Goal: Transaction & Acquisition: Purchase product/service

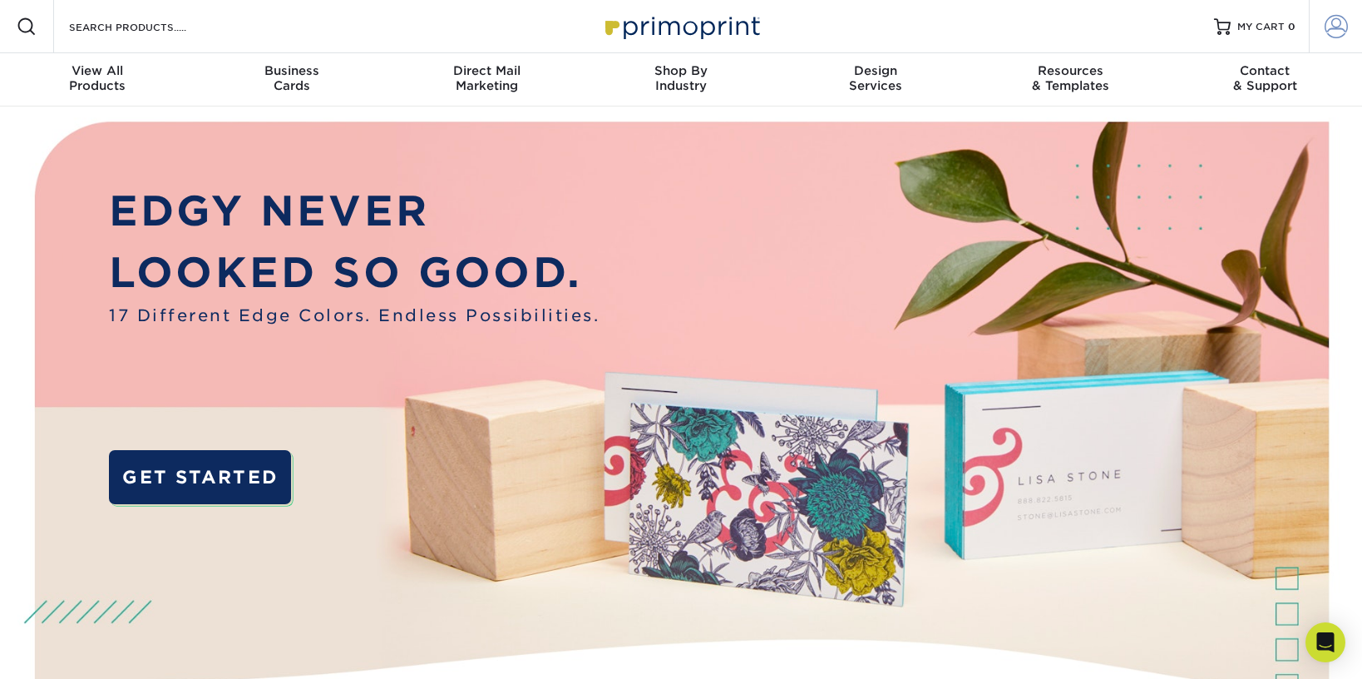
click at [1342, 22] on span at bounding box center [1336, 26] width 23 height 23
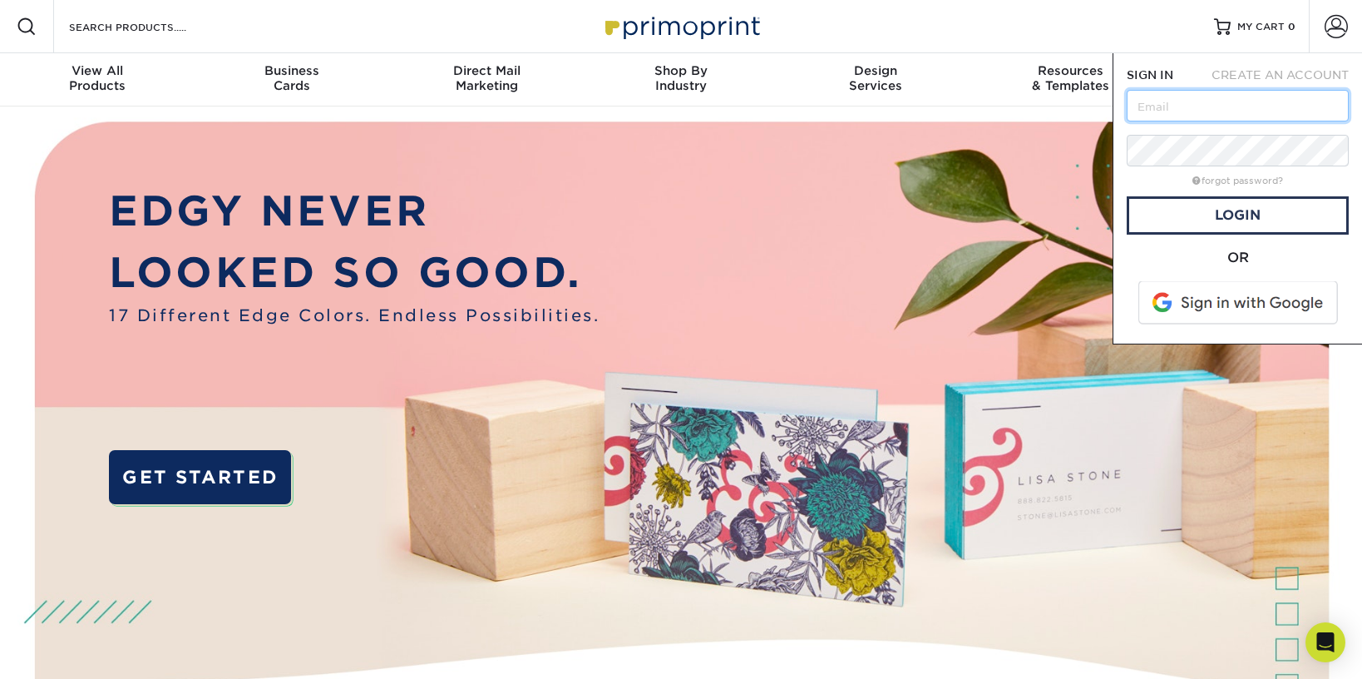
type input "tdossett@umcom.org"
click at [1252, 215] on link "Login" at bounding box center [1238, 215] width 222 height 38
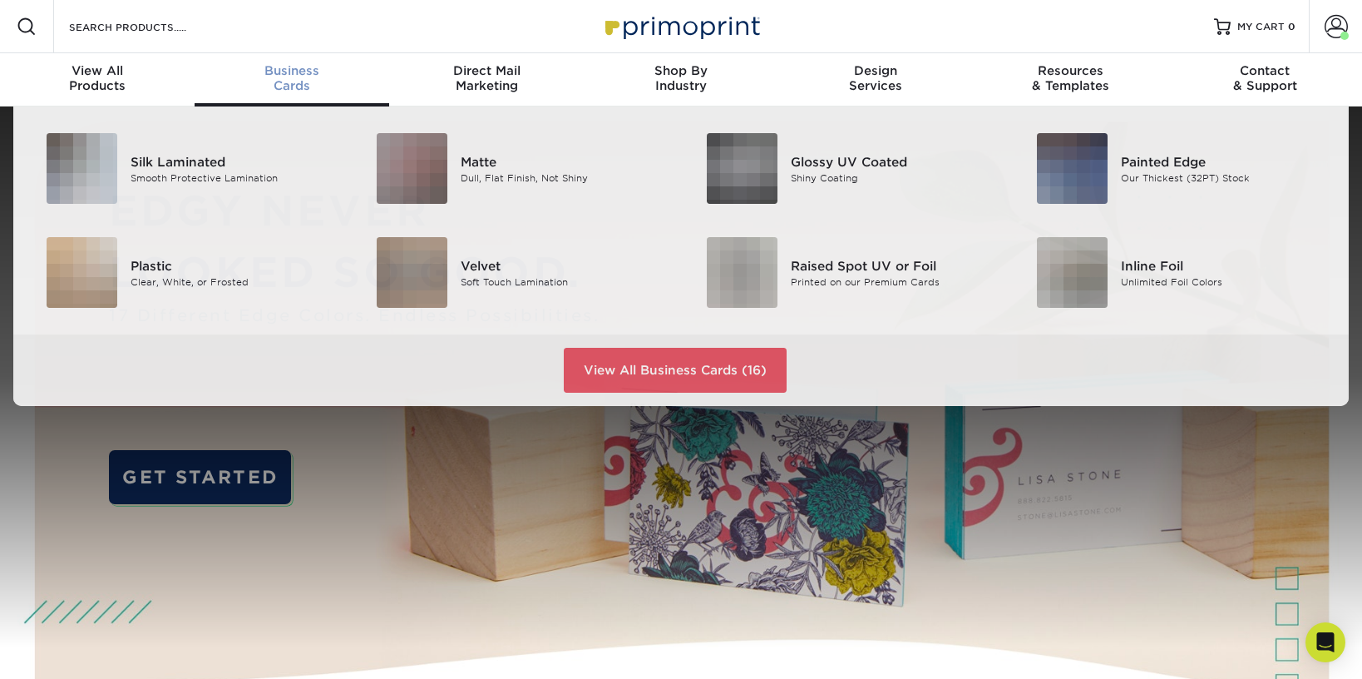
click at [295, 89] on div "Business Cards" at bounding box center [292, 78] width 195 height 30
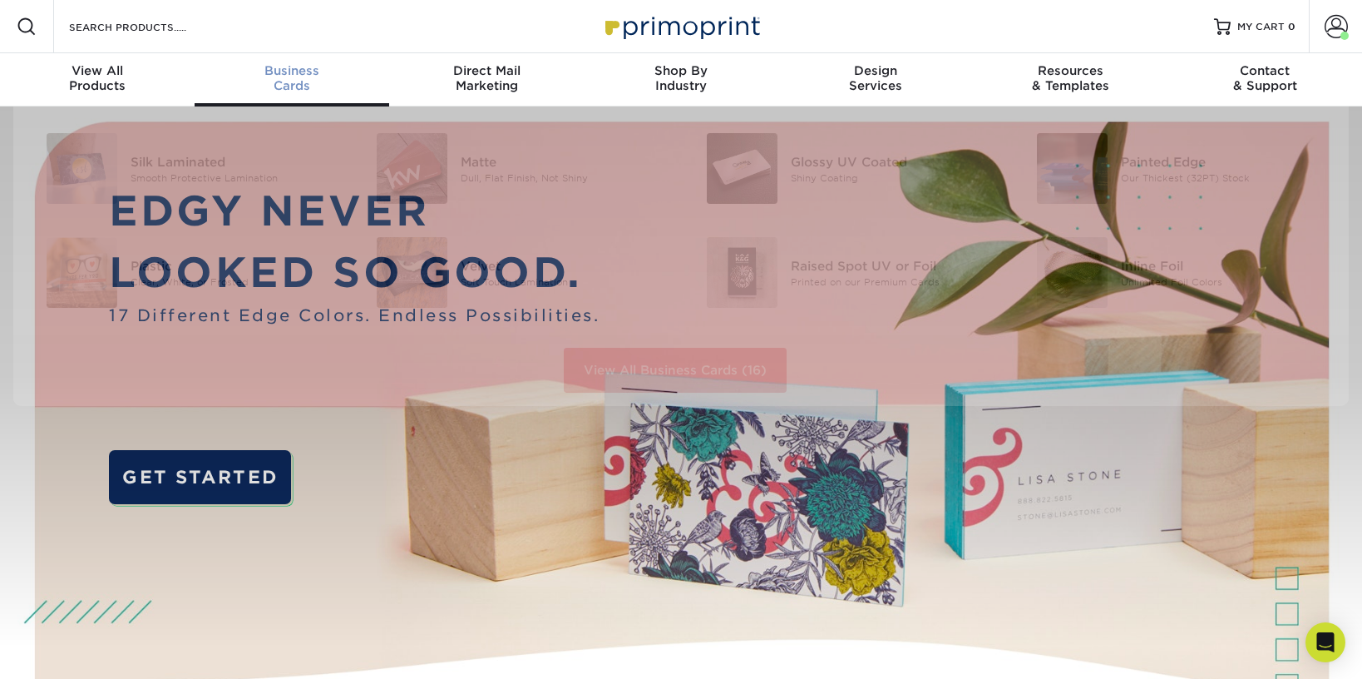
click at [294, 82] on div "Business Cards" at bounding box center [292, 78] width 195 height 30
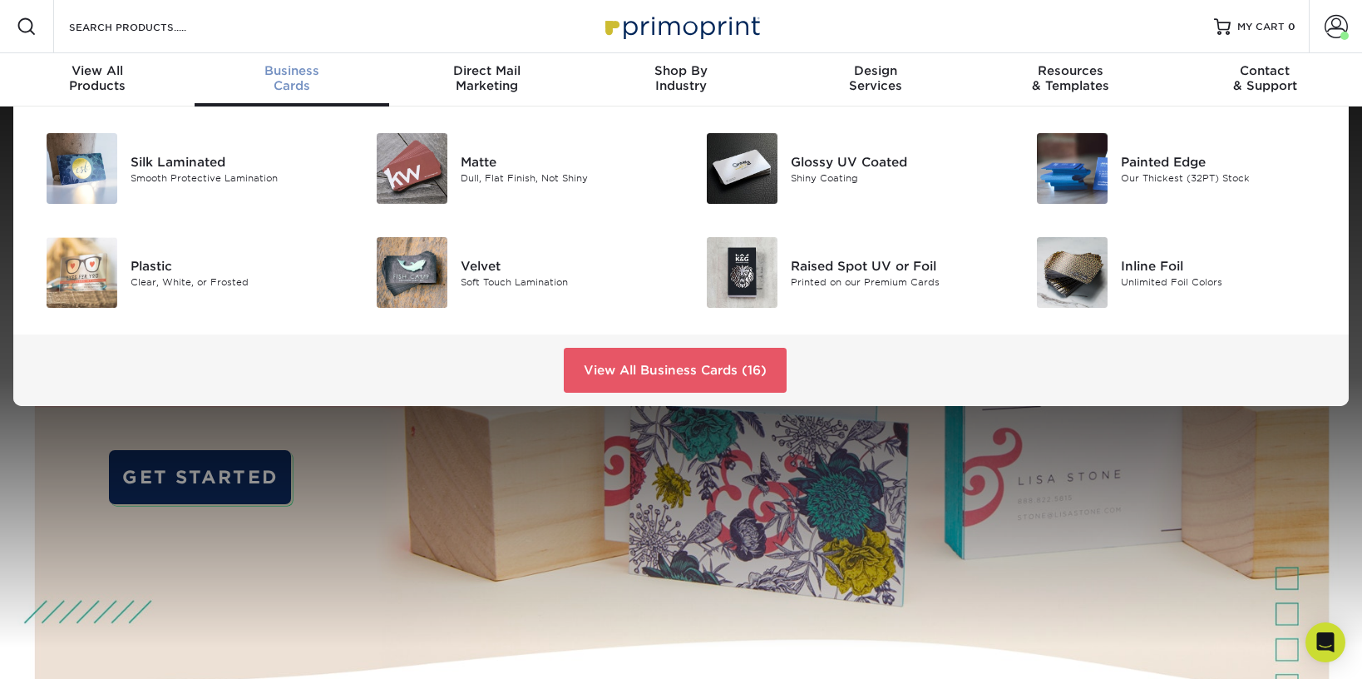
click at [269, 80] on div "Business Cards" at bounding box center [292, 78] width 195 height 30
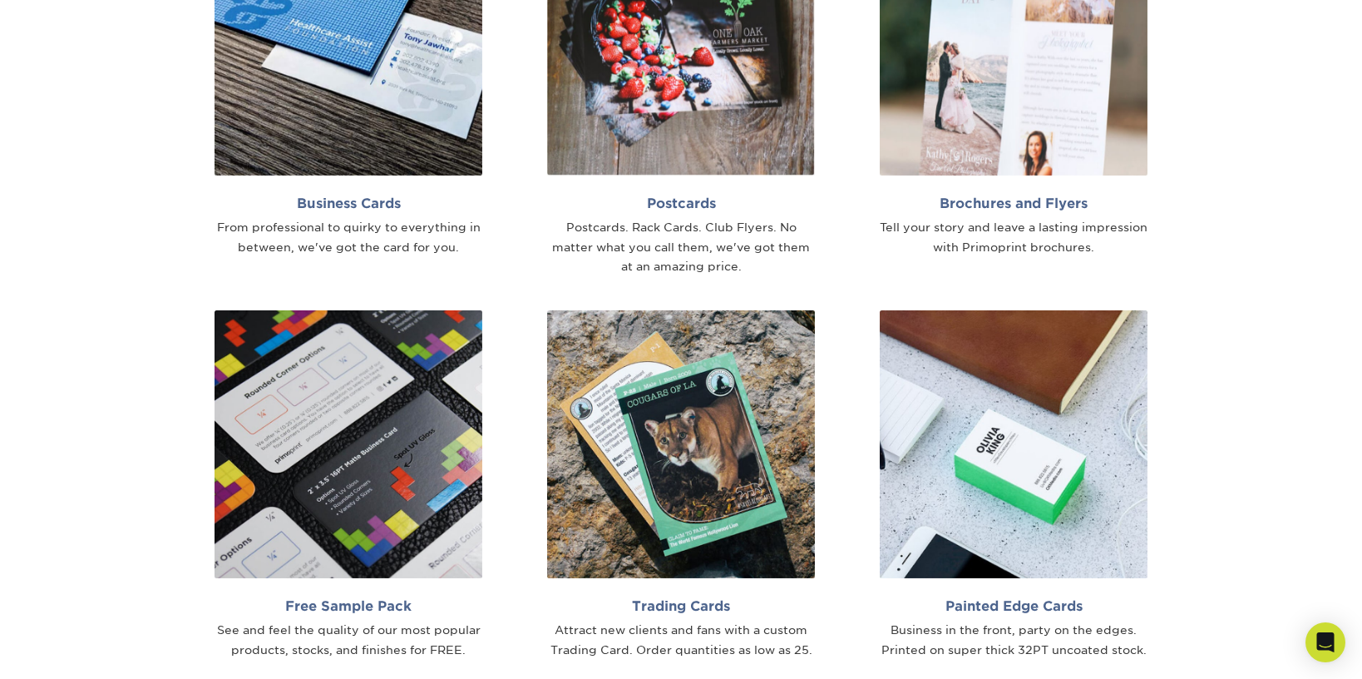
scroll to position [1193, 0]
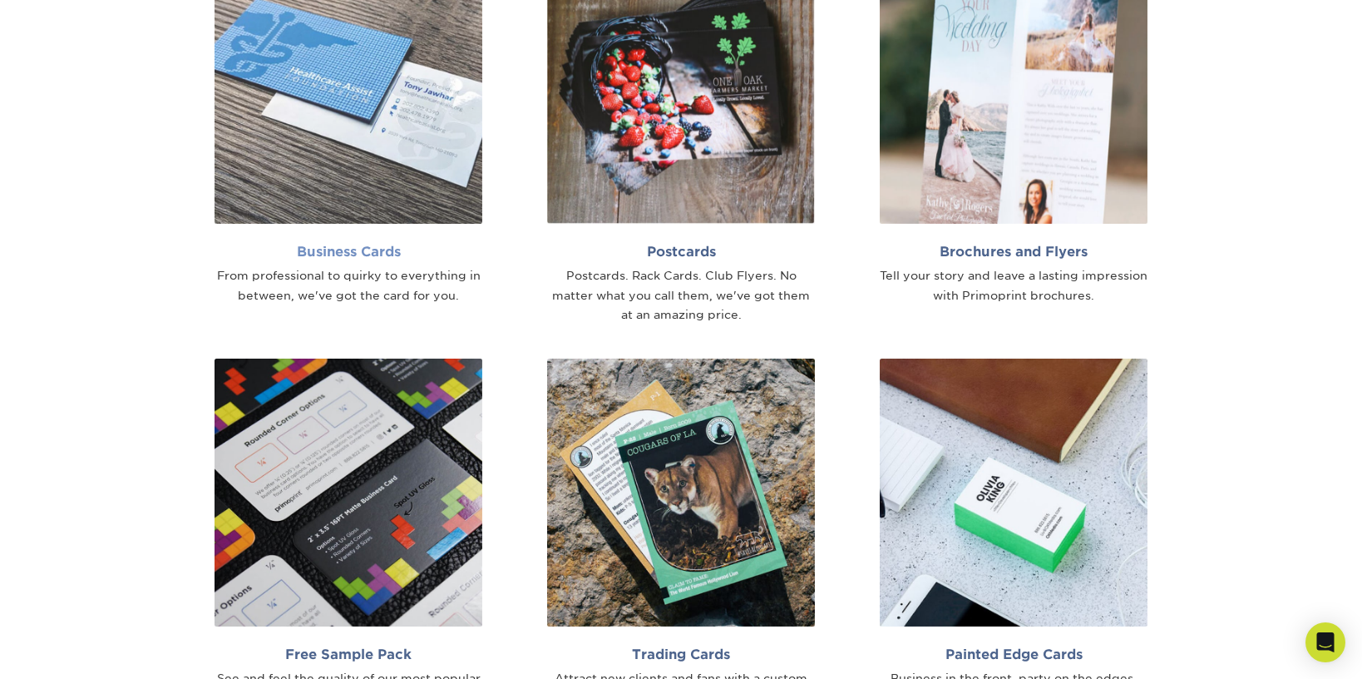
click at [347, 180] on img at bounding box center [349, 90] width 268 height 268
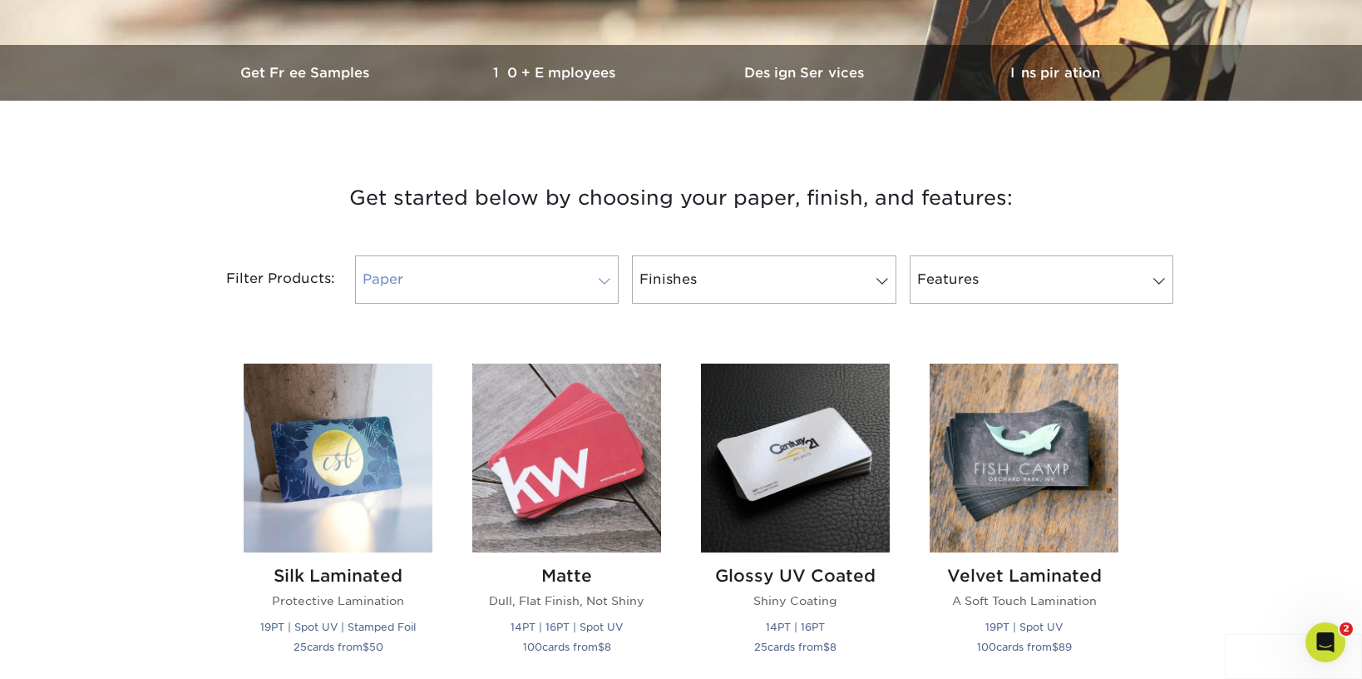
click at [612, 278] on span at bounding box center [604, 280] width 23 height 13
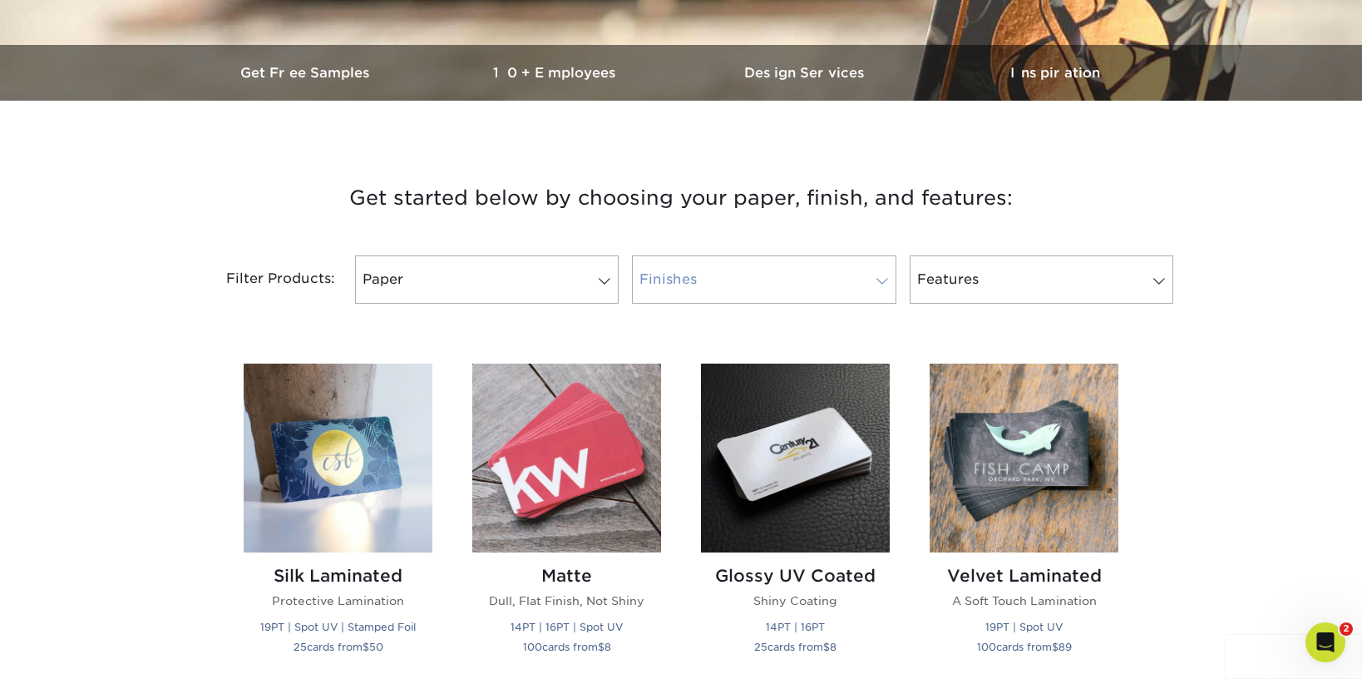
click at [867, 269] on link "Finishes" at bounding box center [764, 279] width 264 height 48
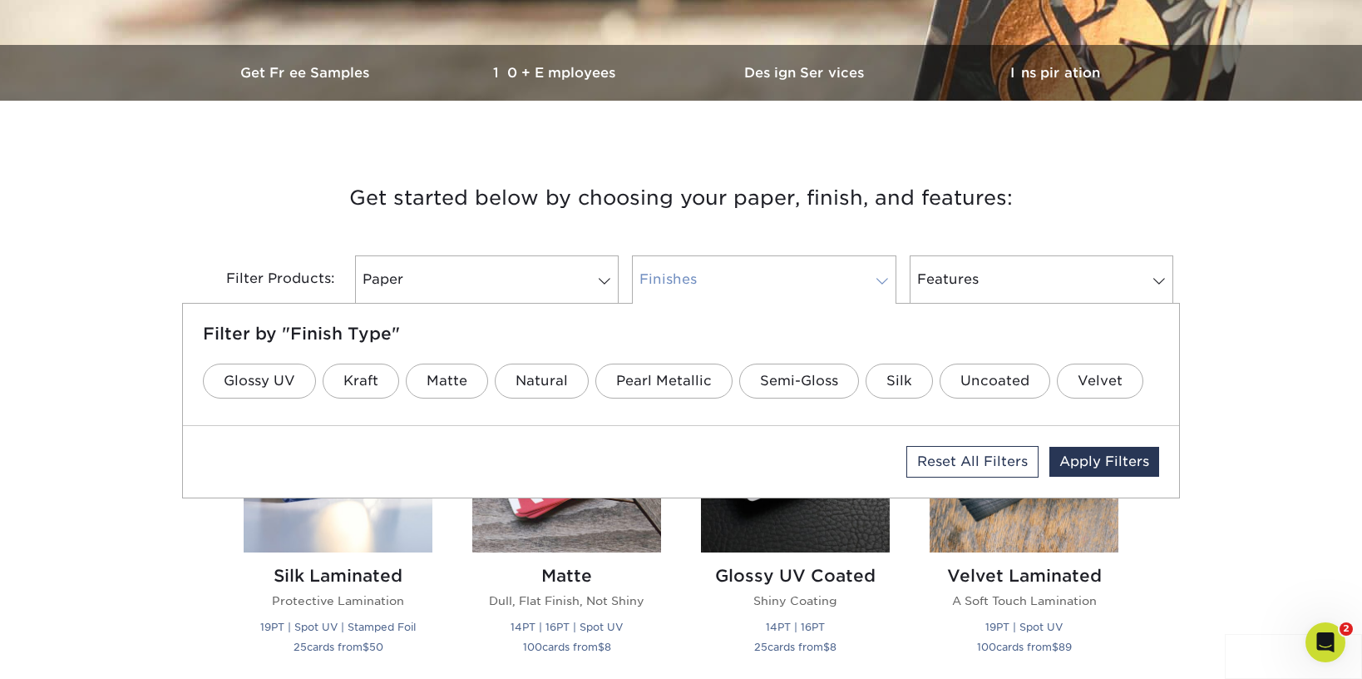
click at [867, 269] on link "Finishes" at bounding box center [764, 279] width 264 height 48
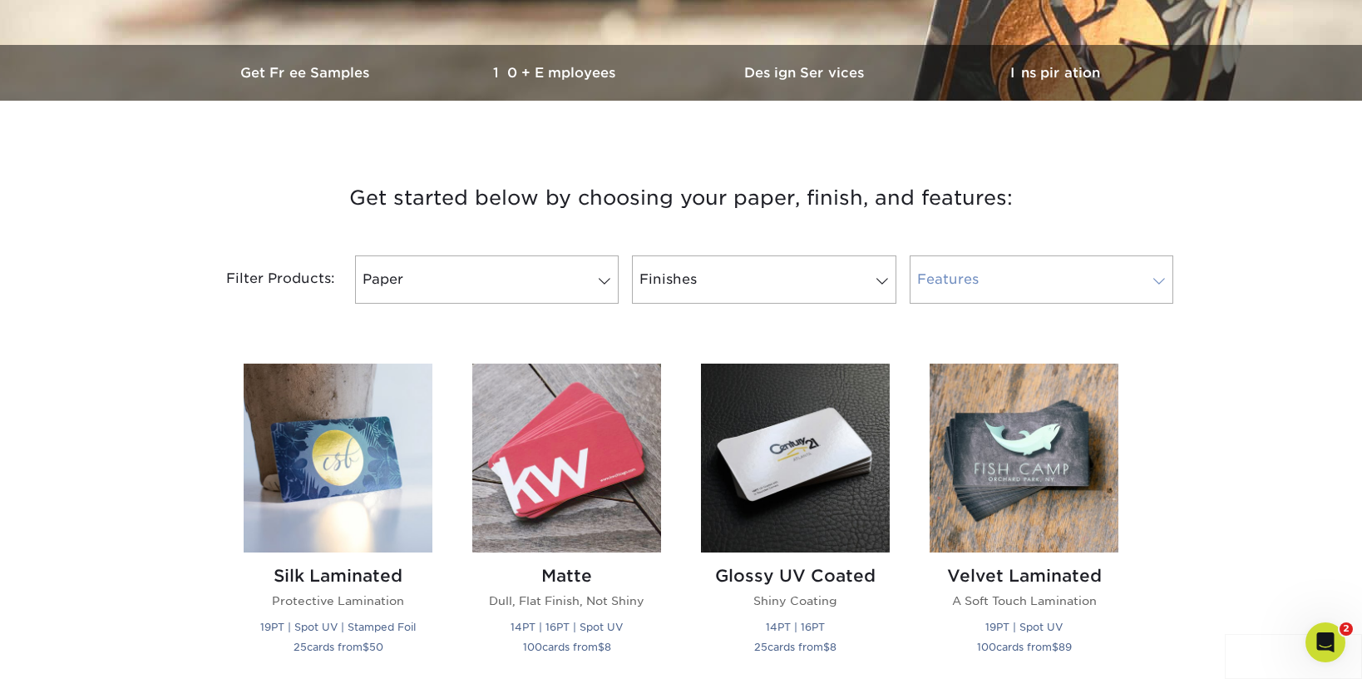
click at [1053, 287] on link "Features" at bounding box center [1042, 279] width 264 height 48
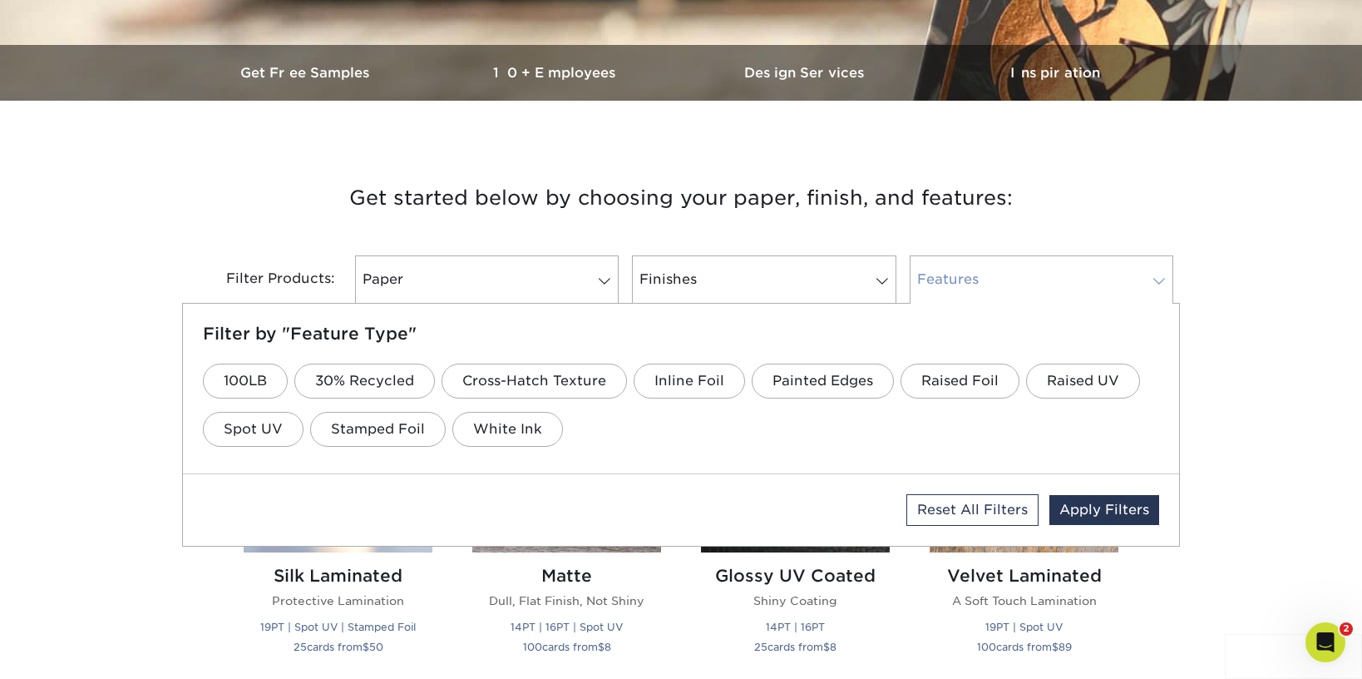
click at [1053, 287] on link "Features" at bounding box center [1042, 279] width 264 height 48
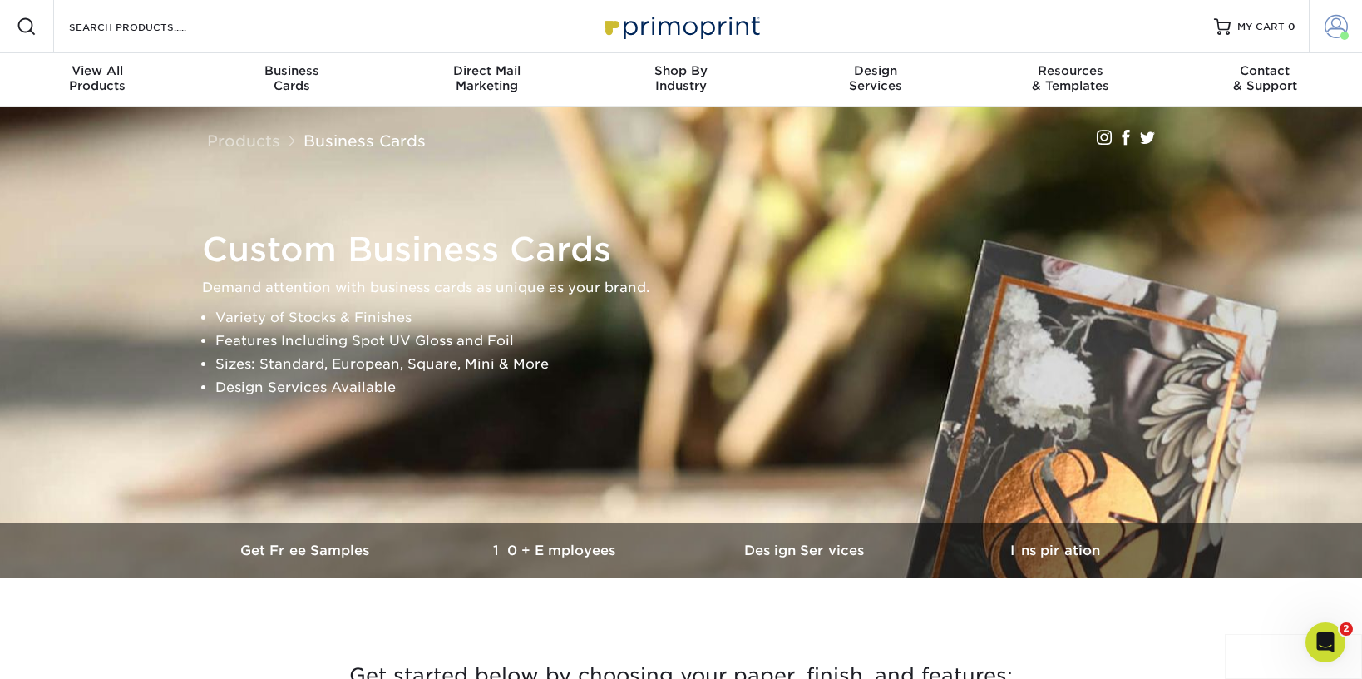
click at [1339, 27] on span at bounding box center [1336, 26] width 23 height 23
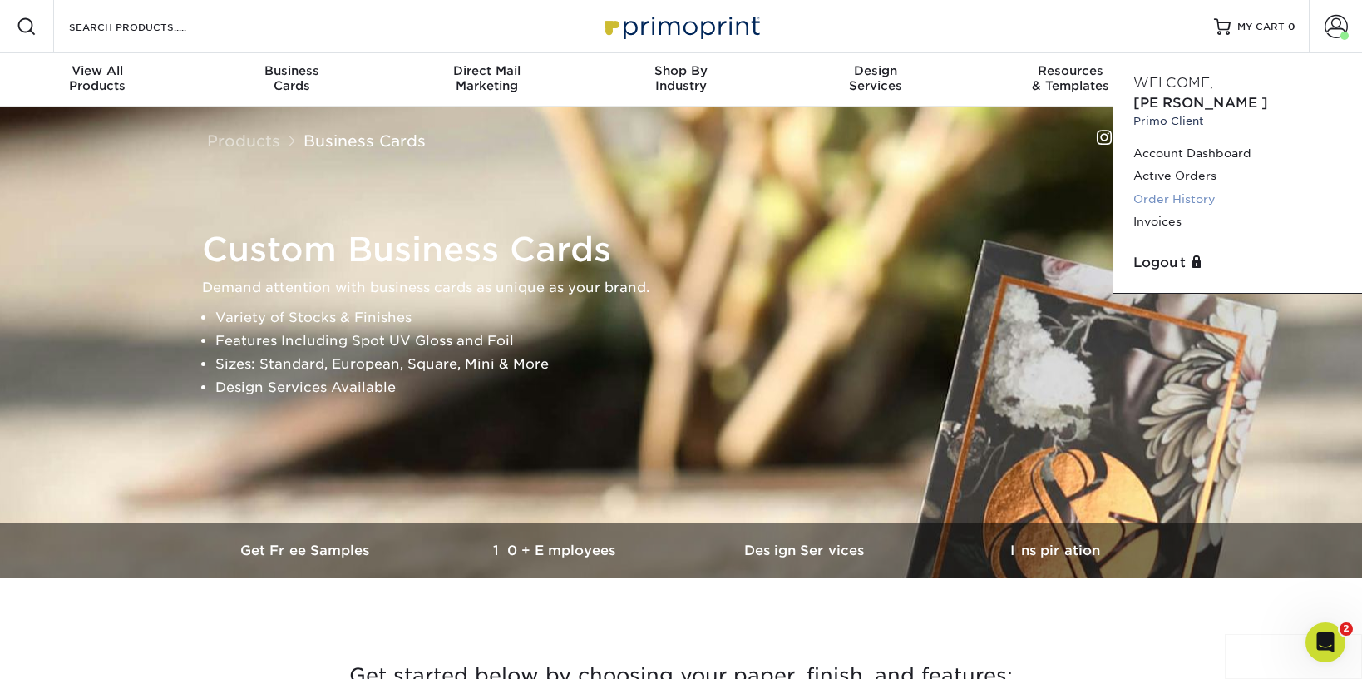
click at [1198, 188] on link "Order History" at bounding box center [1238, 199] width 209 height 22
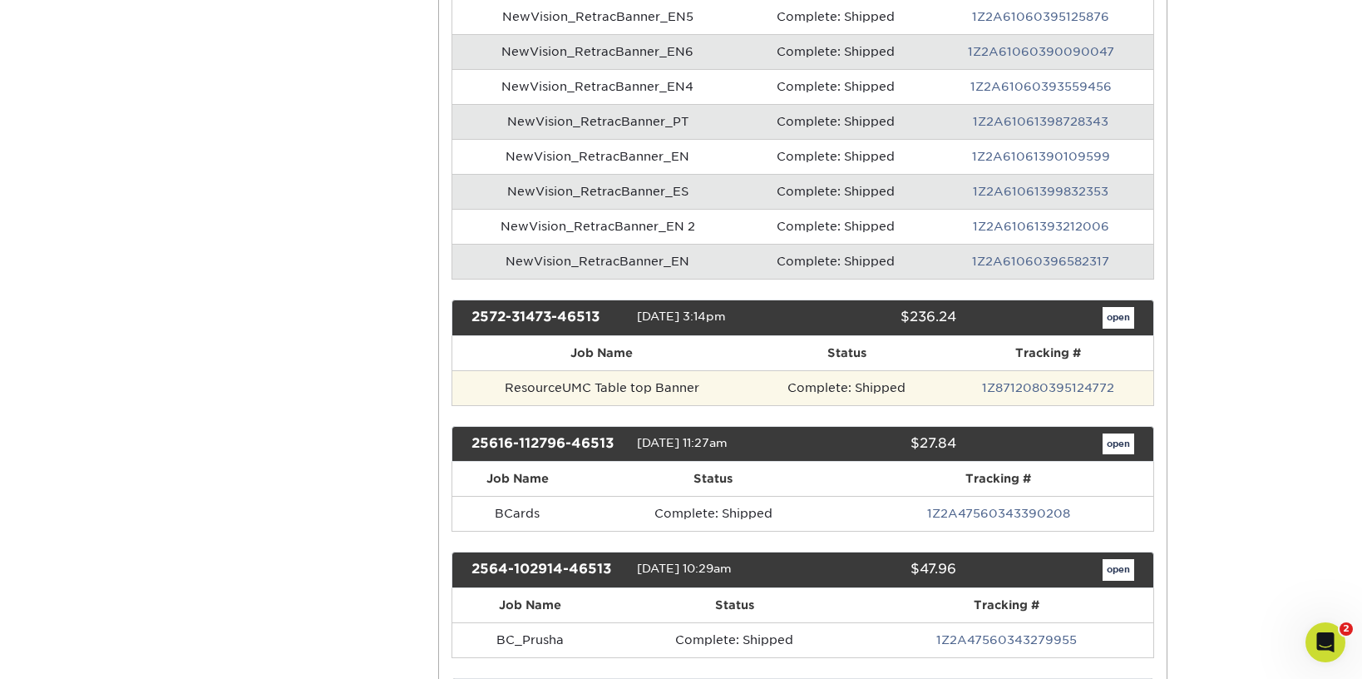
scroll to position [675, 0]
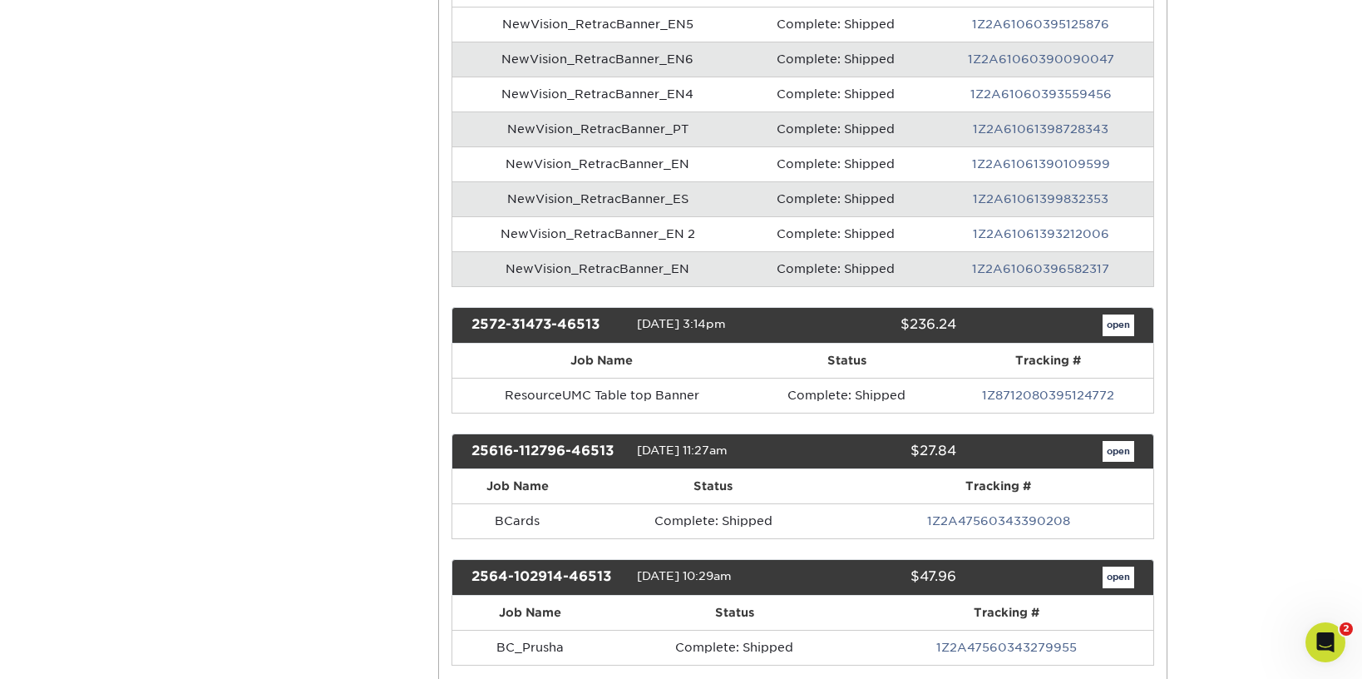
click at [1114, 448] on link "open" at bounding box center [1119, 452] width 32 height 22
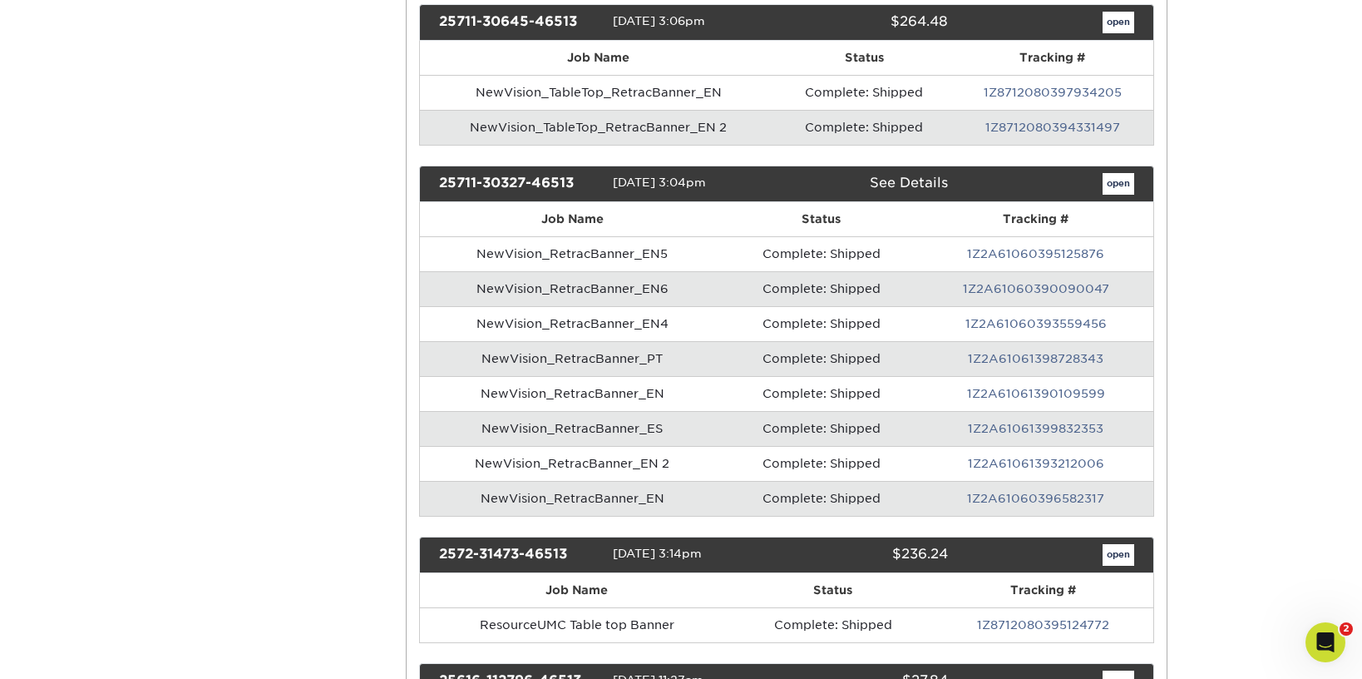
scroll to position [0, 0]
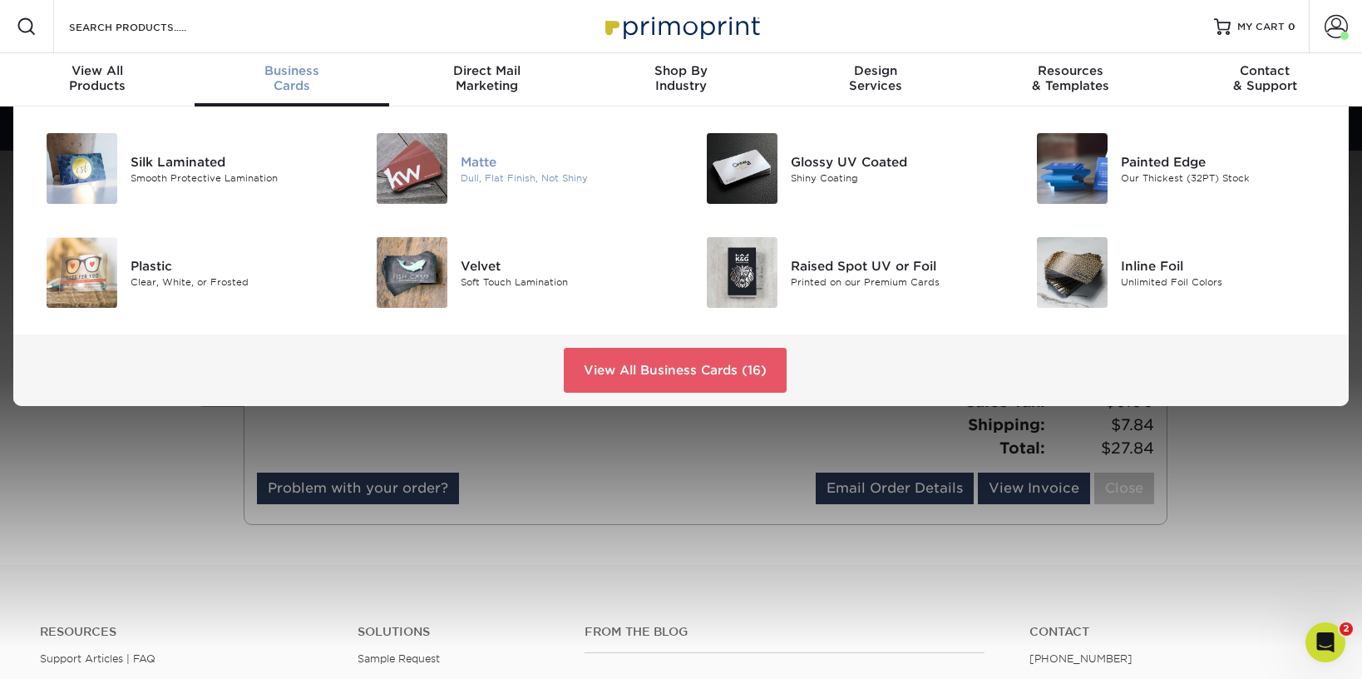
click at [536, 182] on div "Dull, Flat Finish, Not Shiny" at bounding box center [565, 177] width 208 height 14
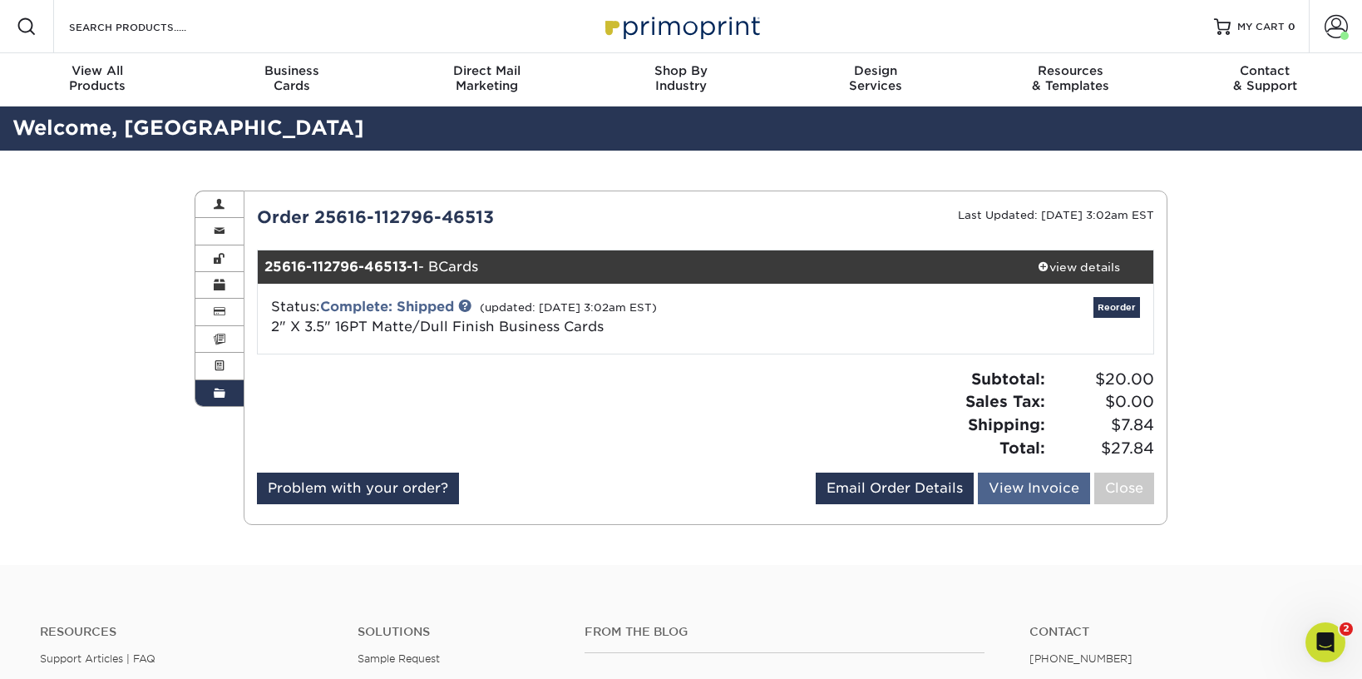
click at [1047, 490] on link "View Invoice" at bounding box center [1034, 488] width 112 height 32
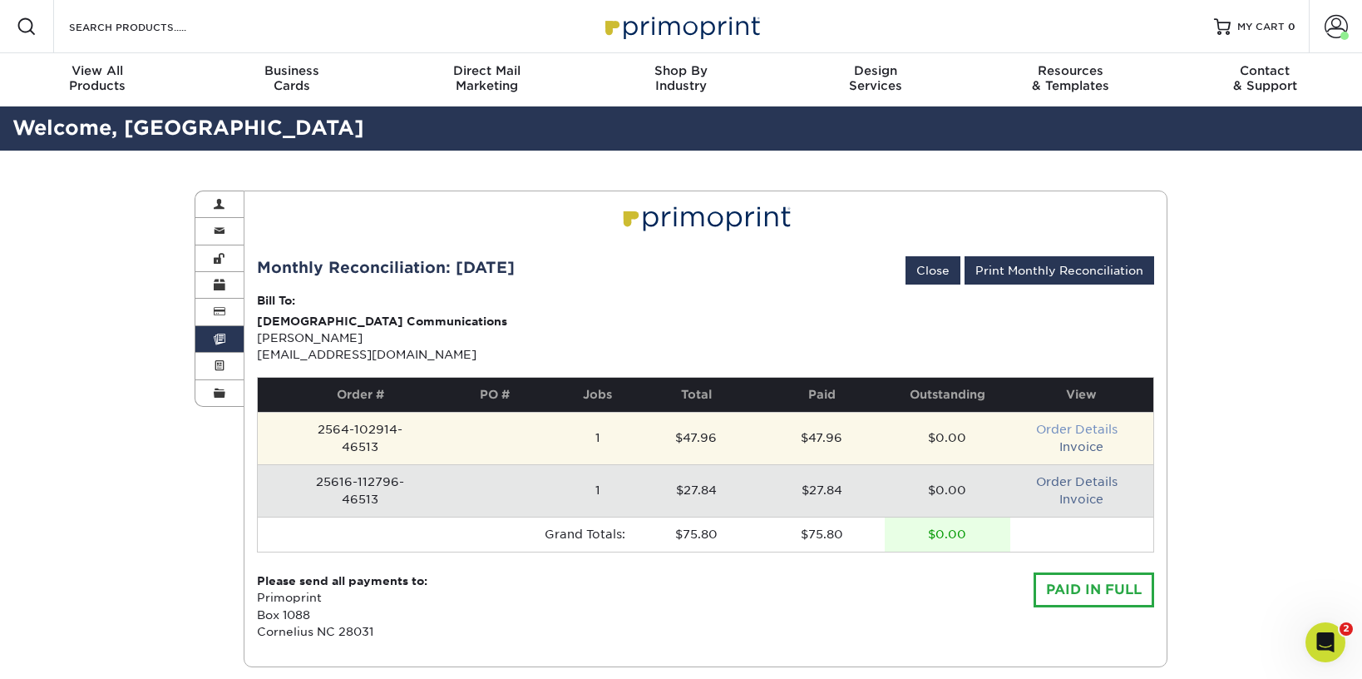
click at [1089, 427] on link "Order Details" at bounding box center [1077, 428] width 82 height 13
click at [1089, 433] on td "Order Details Invoice" at bounding box center [1081, 438] width 143 height 52
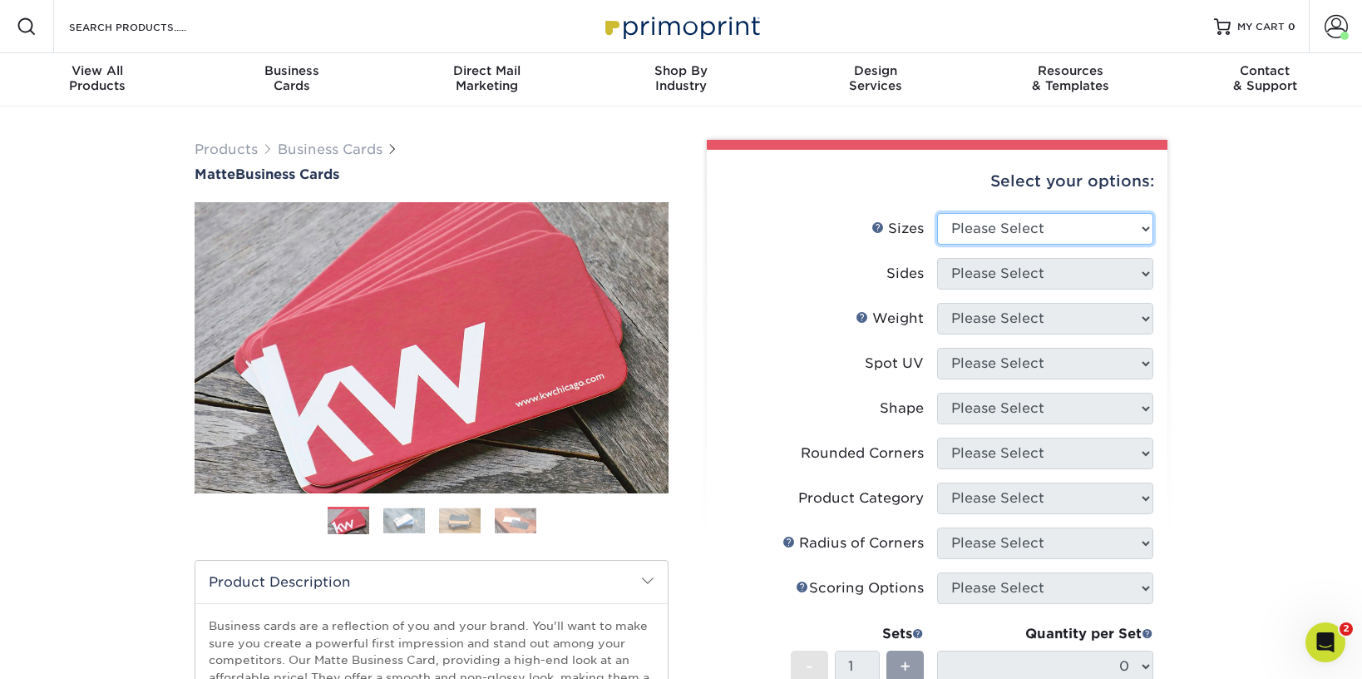
select select "2.00x3.50"
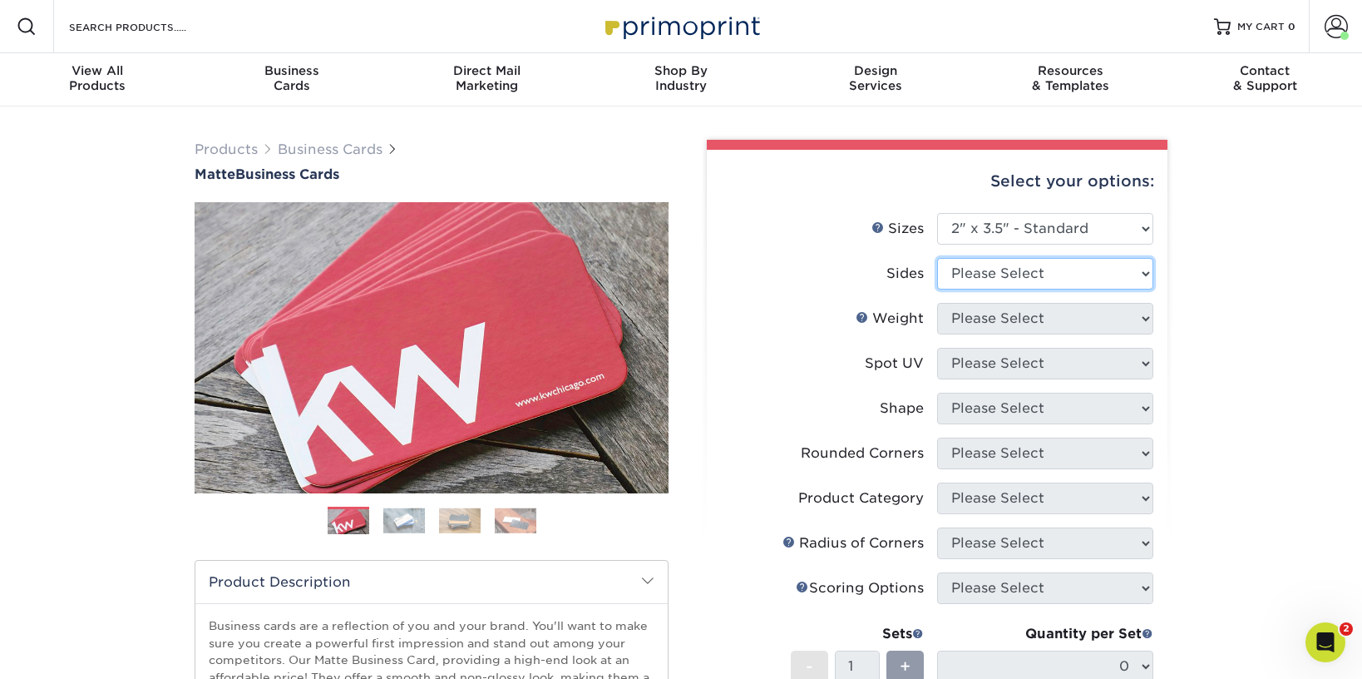
select select "13abbda7-1d64-4f25-8bb2-c179b224825d"
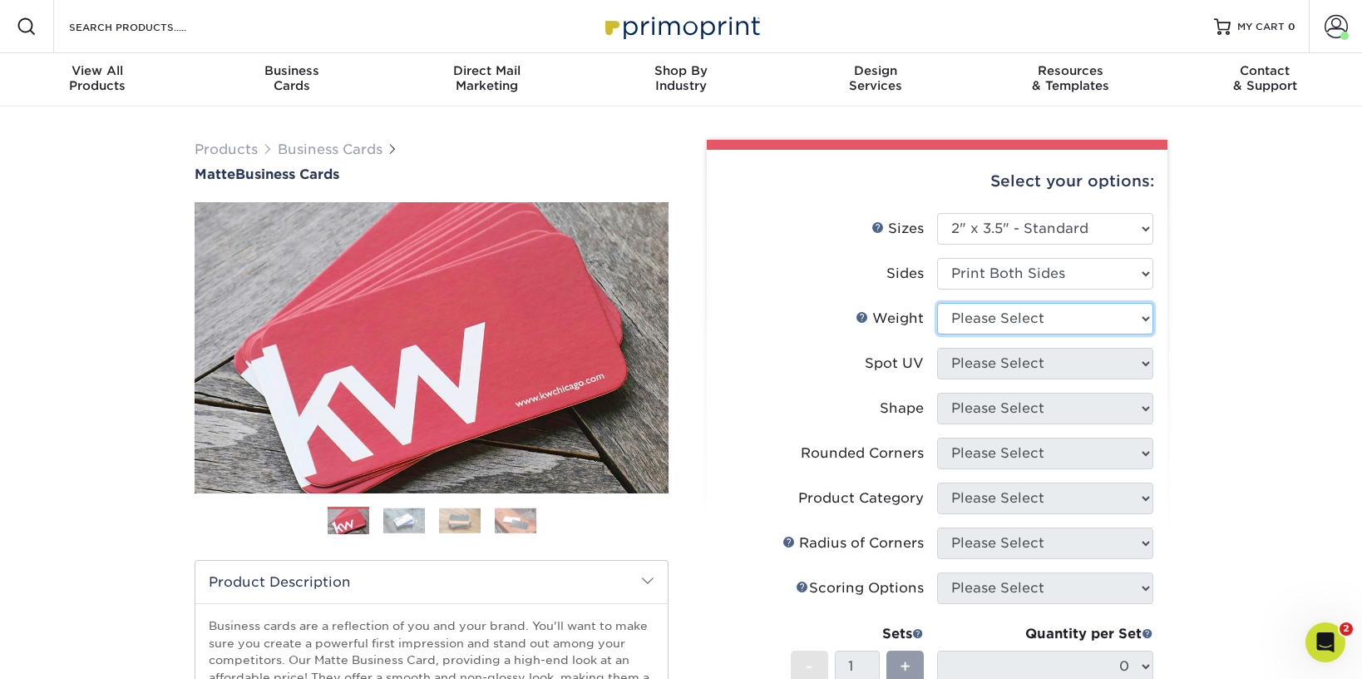
select select "16PT"
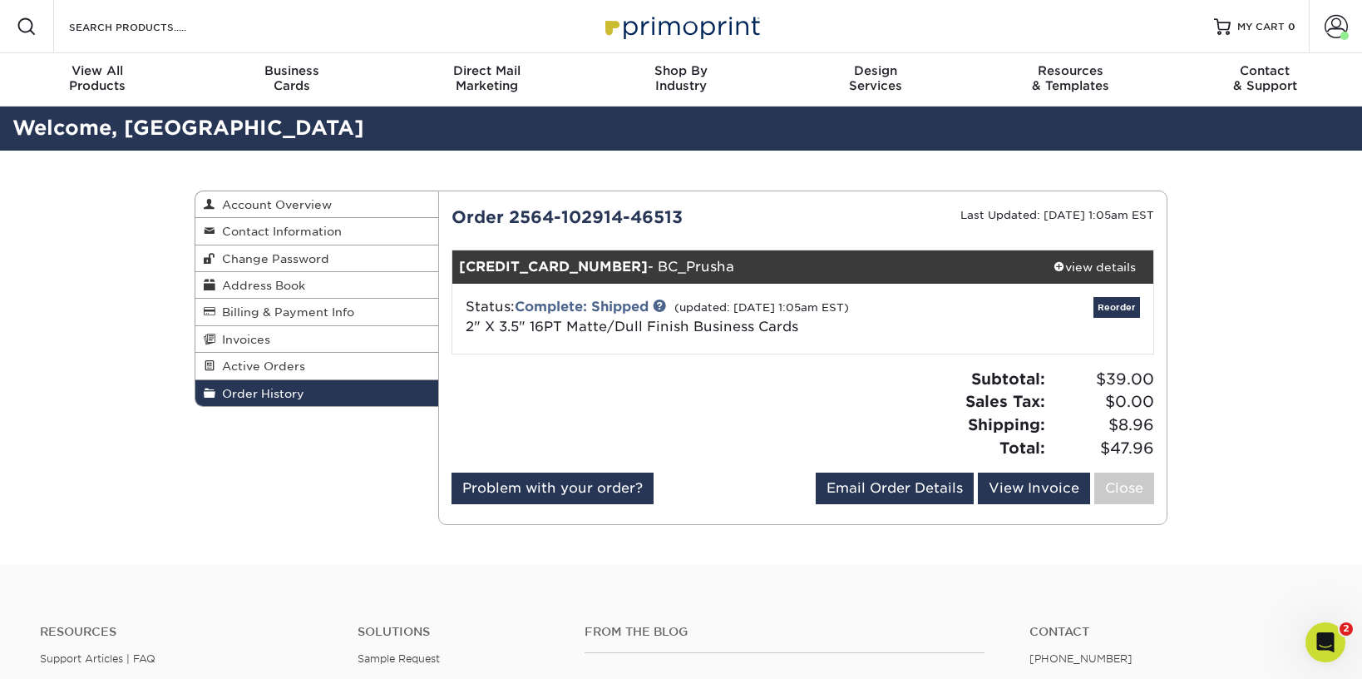
click at [733, 313] on div "Status: Complete: Shipped (updated: 06/06/2025 1:05am EST) 2" X 3.5" 16PT Matte…" at bounding box center [686, 317] width 467 height 40
click at [699, 409] on div at bounding box center [621, 420] width 364 height 105
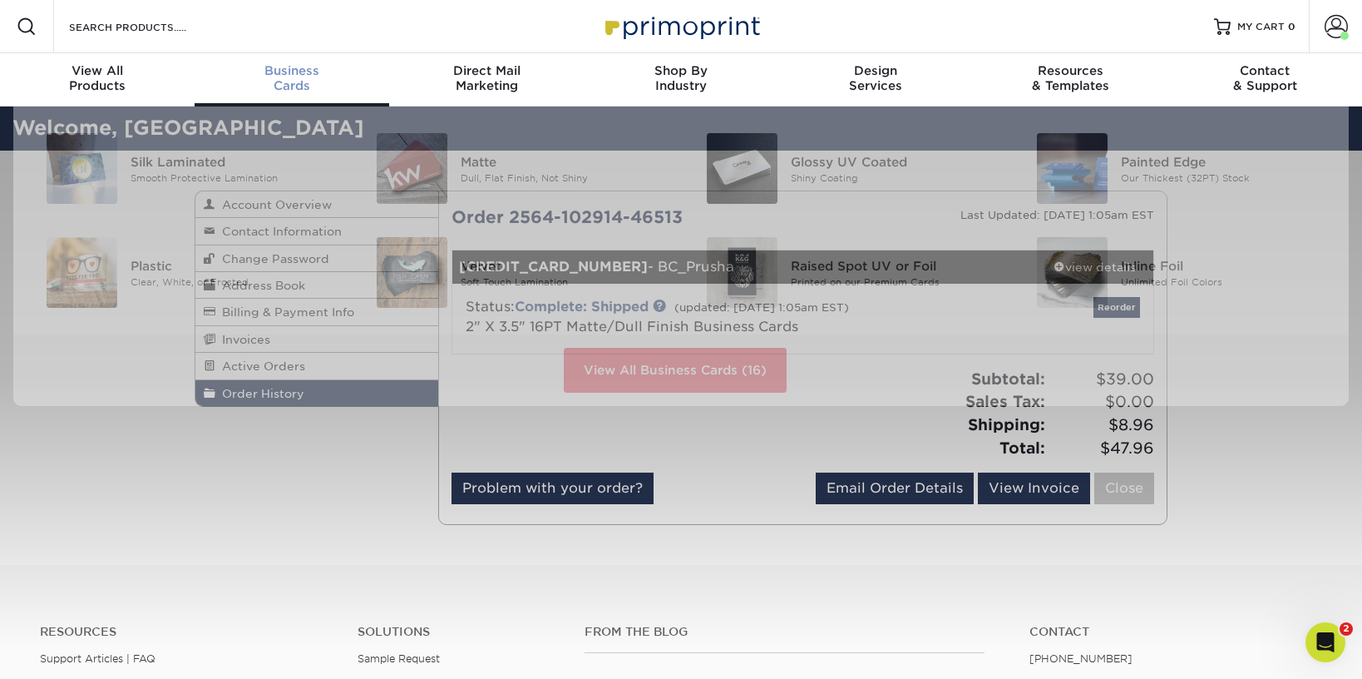
click at [306, 81] on div "Business Cards" at bounding box center [292, 78] width 195 height 30
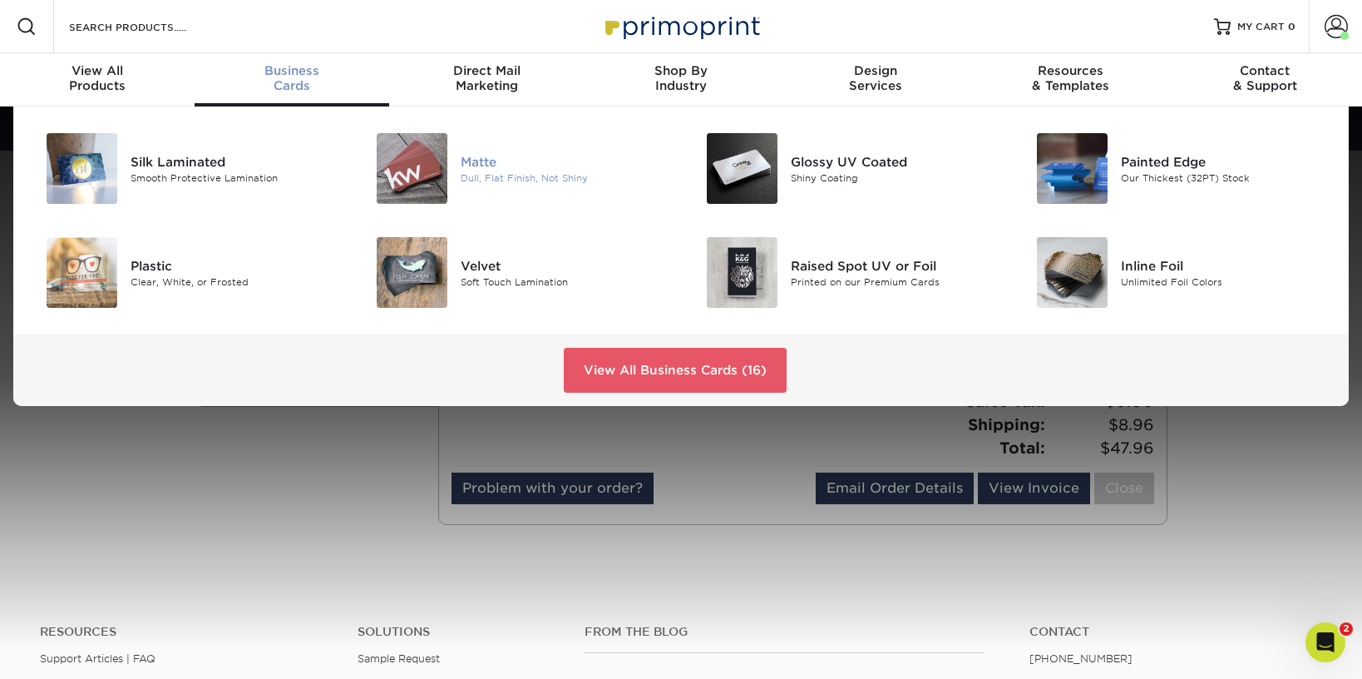
click at [509, 179] on div "Dull, Flat Finish, Not Shiny" at bounding box center [565, 177] width 208 height 14
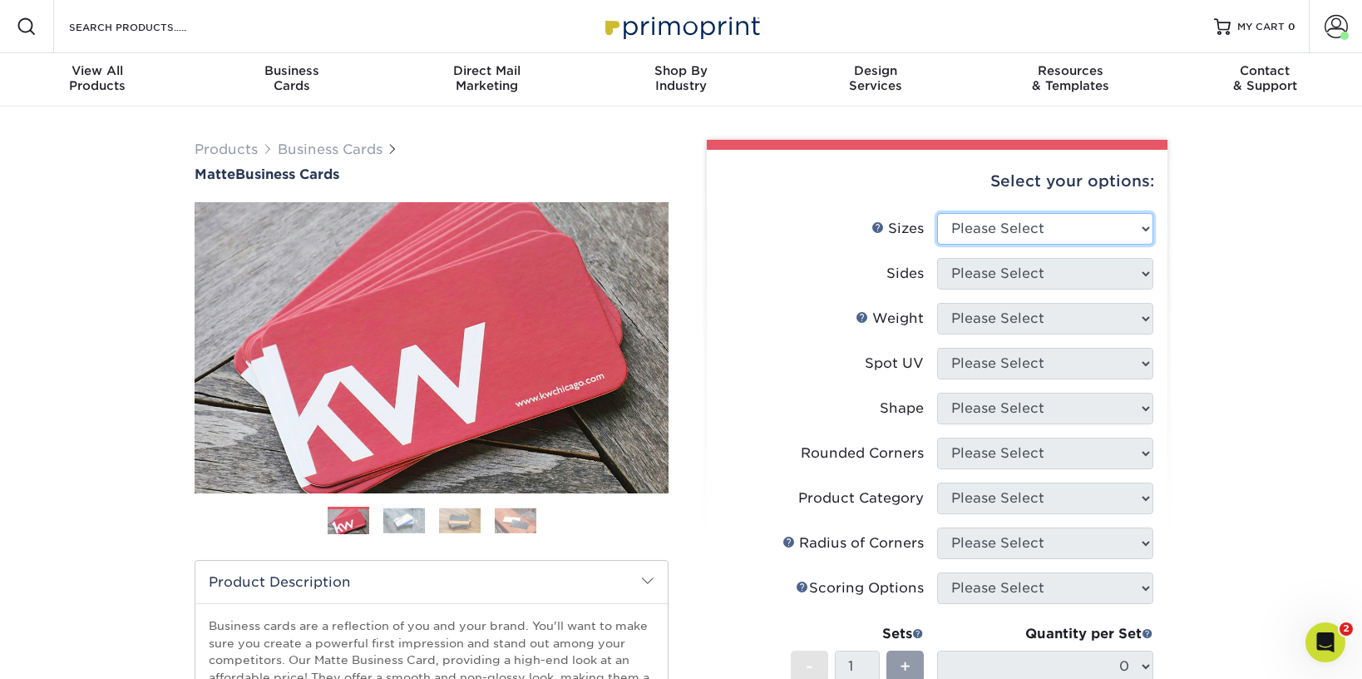
select select "2.00x3.50"
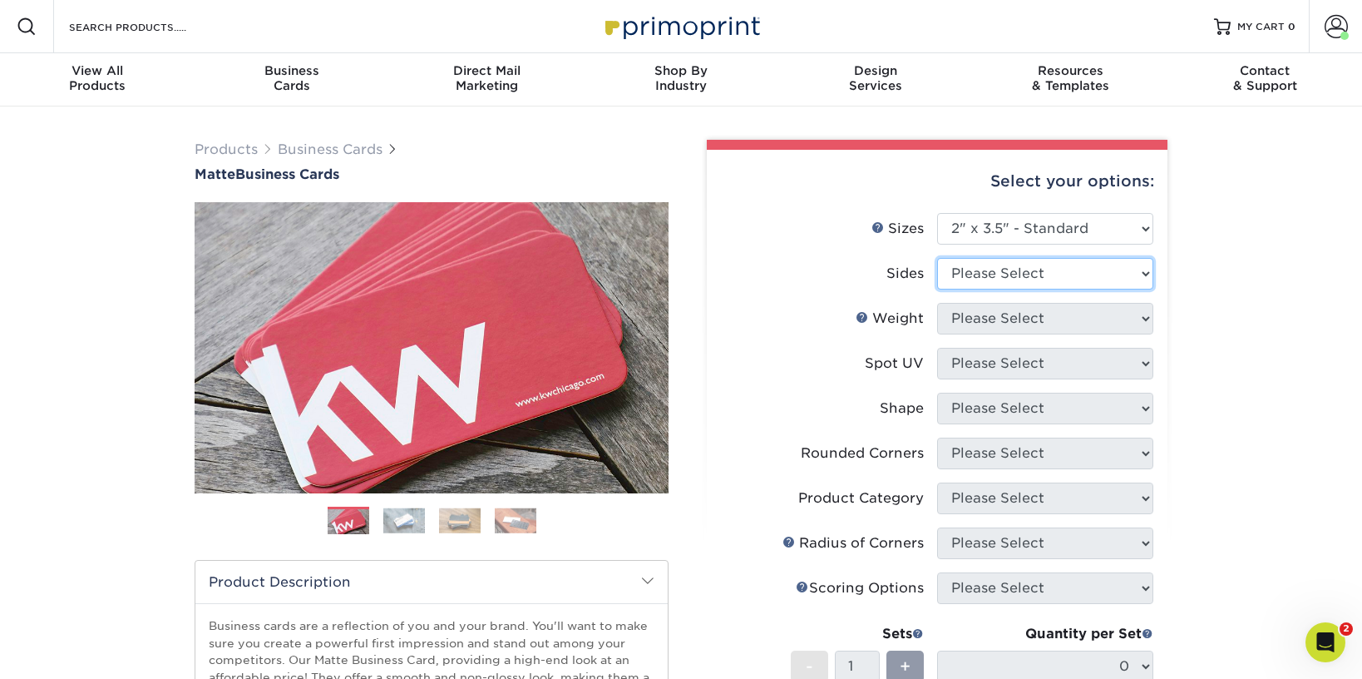
select select "13abbda7-1d64-4f25-8bb2-c179b224825d"
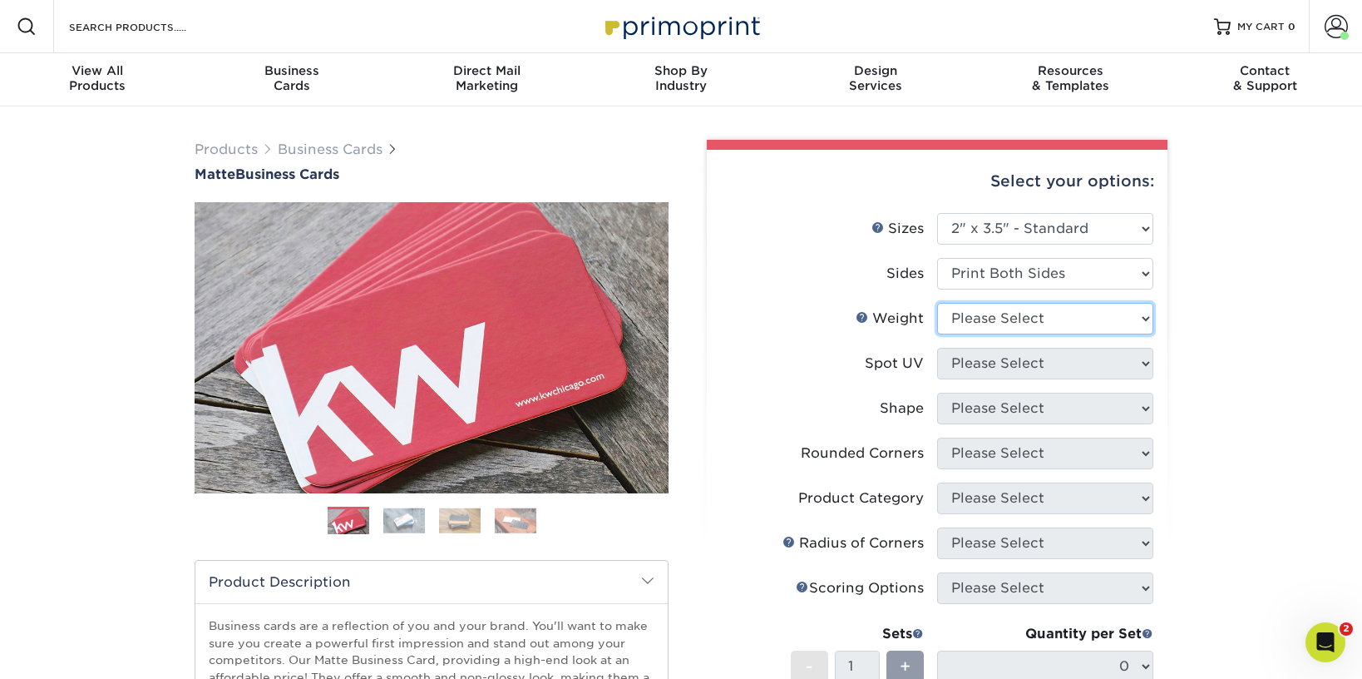
select select "16PT"
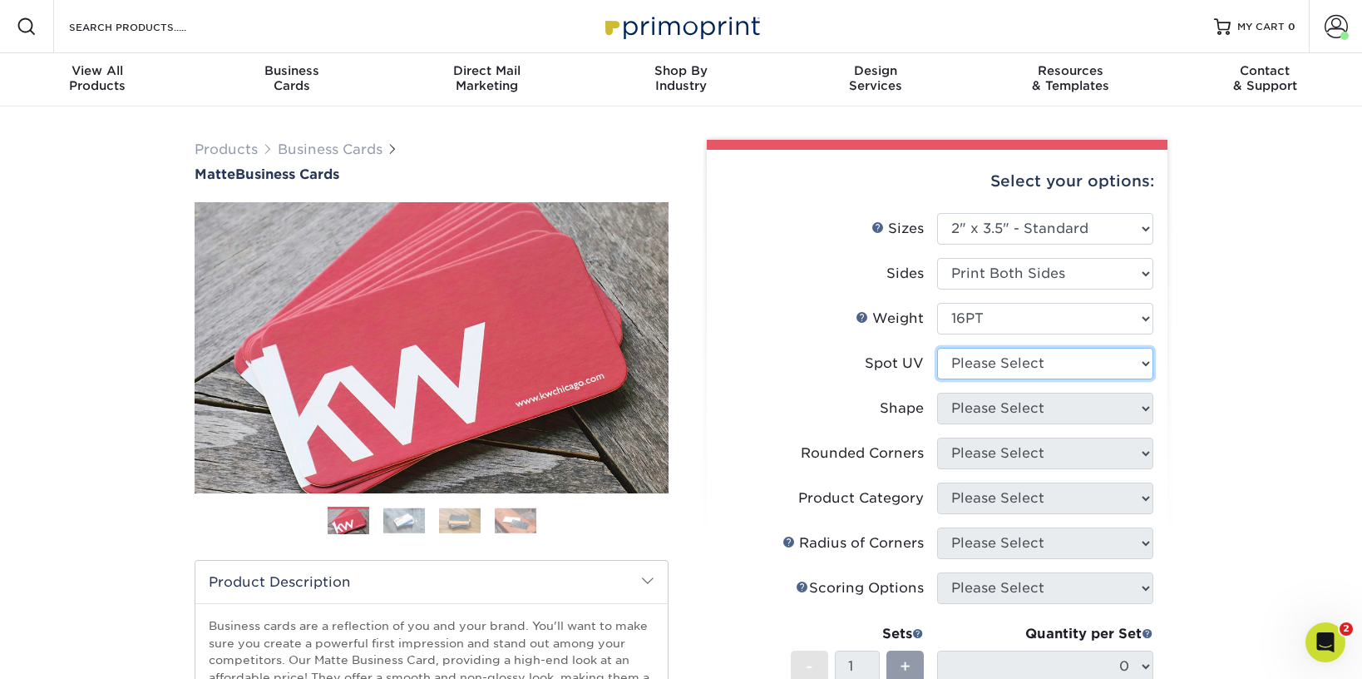
select select "3"
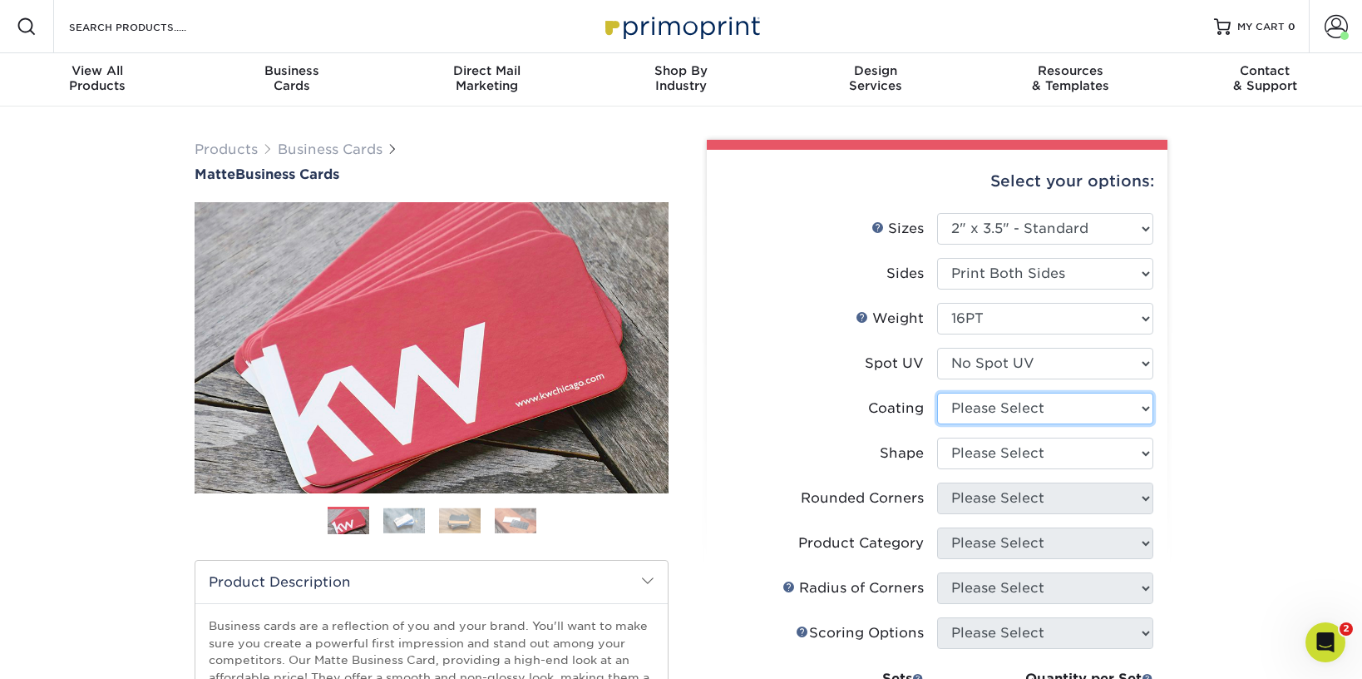
select select "121bb7b5-3b4d-429f-bd8d-bbf80e953313"
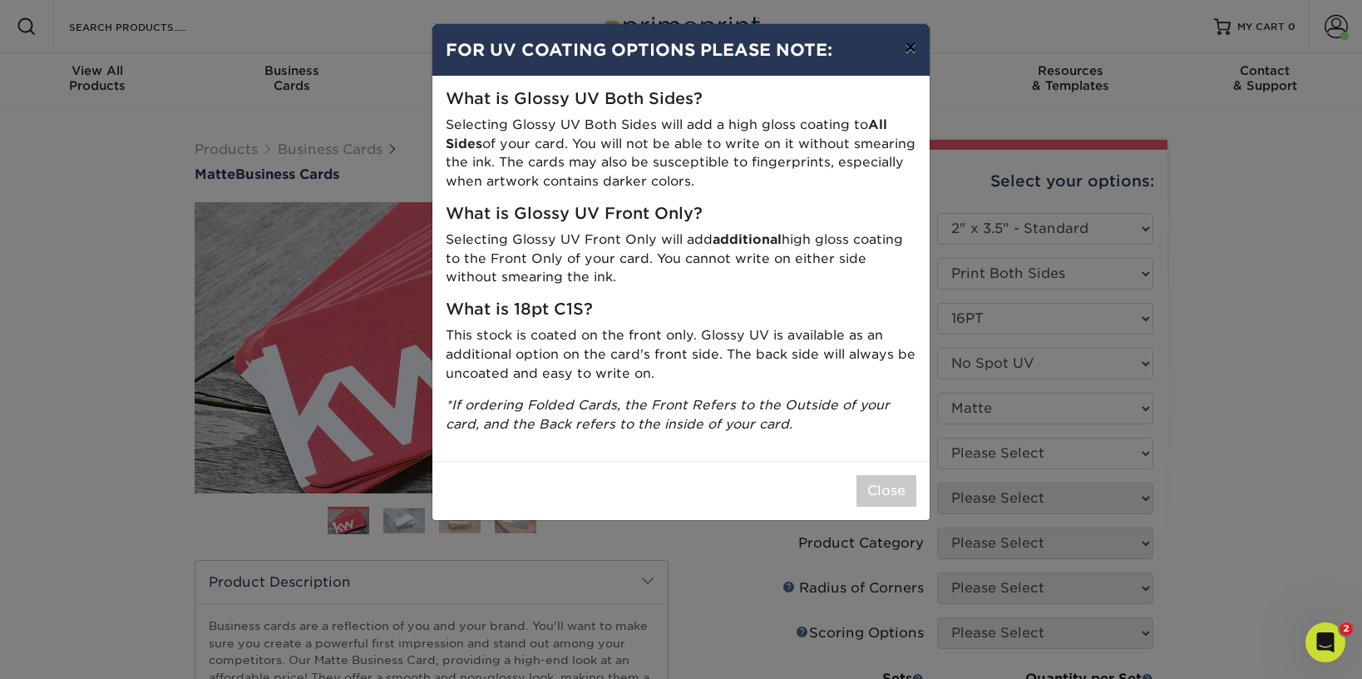
click at [910, 52] on button "×" at bounding box center [911, 47] width 38 height 47
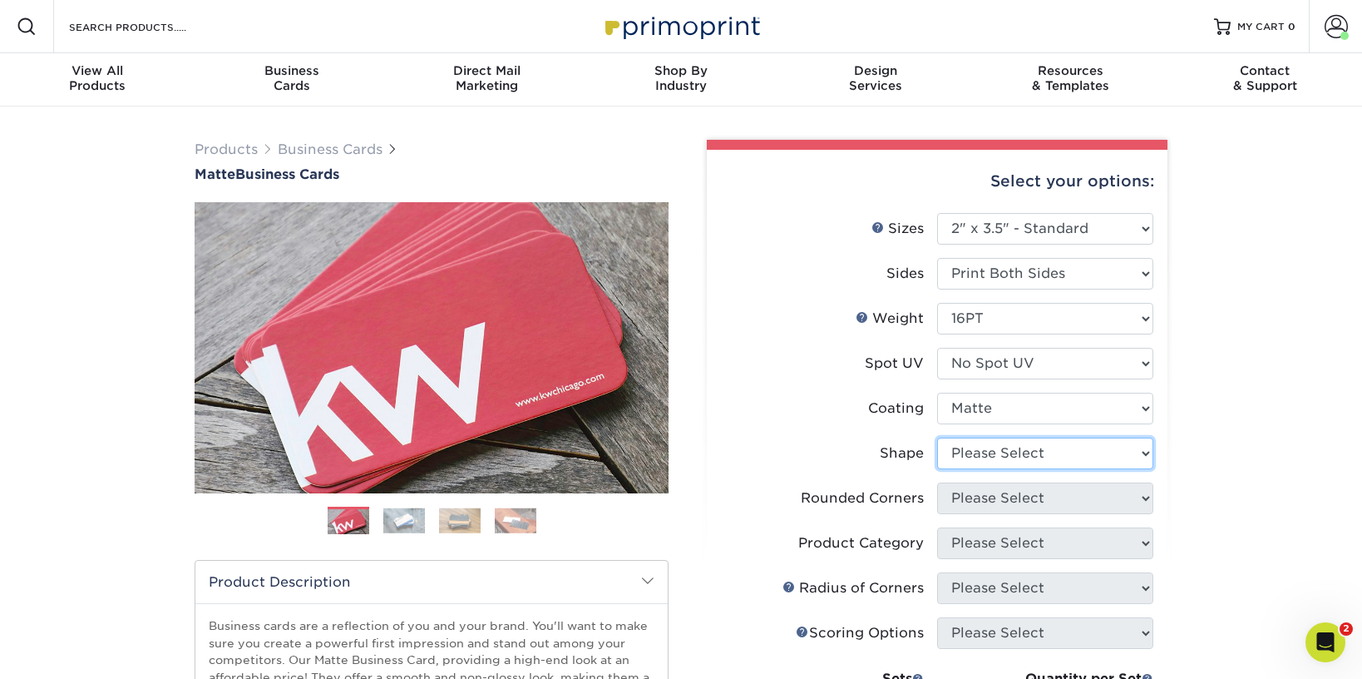
select select "standard"
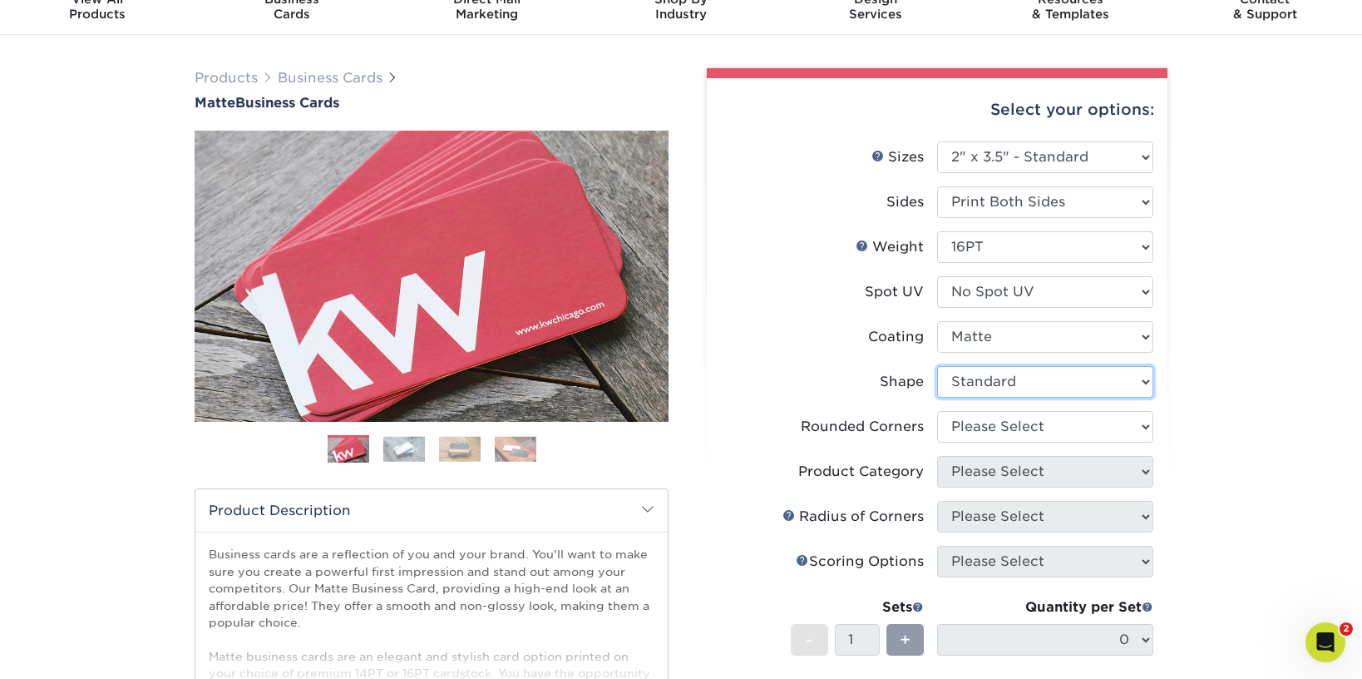
scroll to position [82, 0]
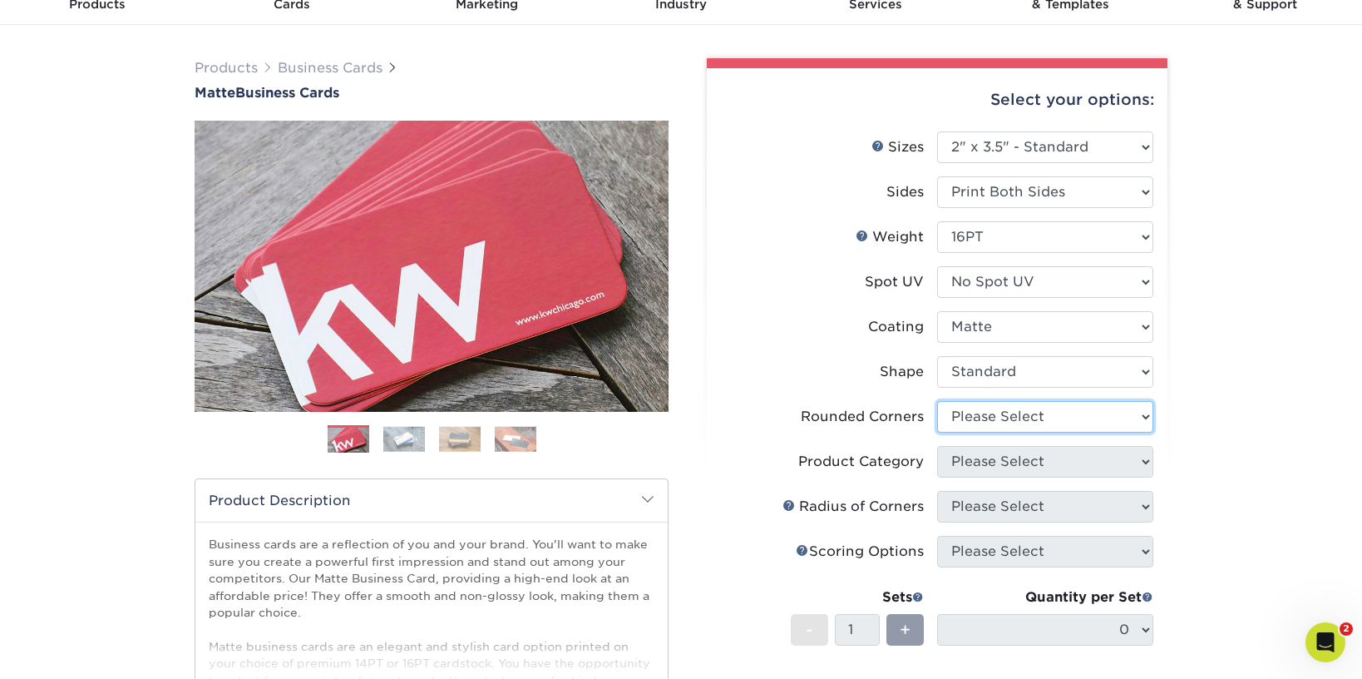
select select "0"
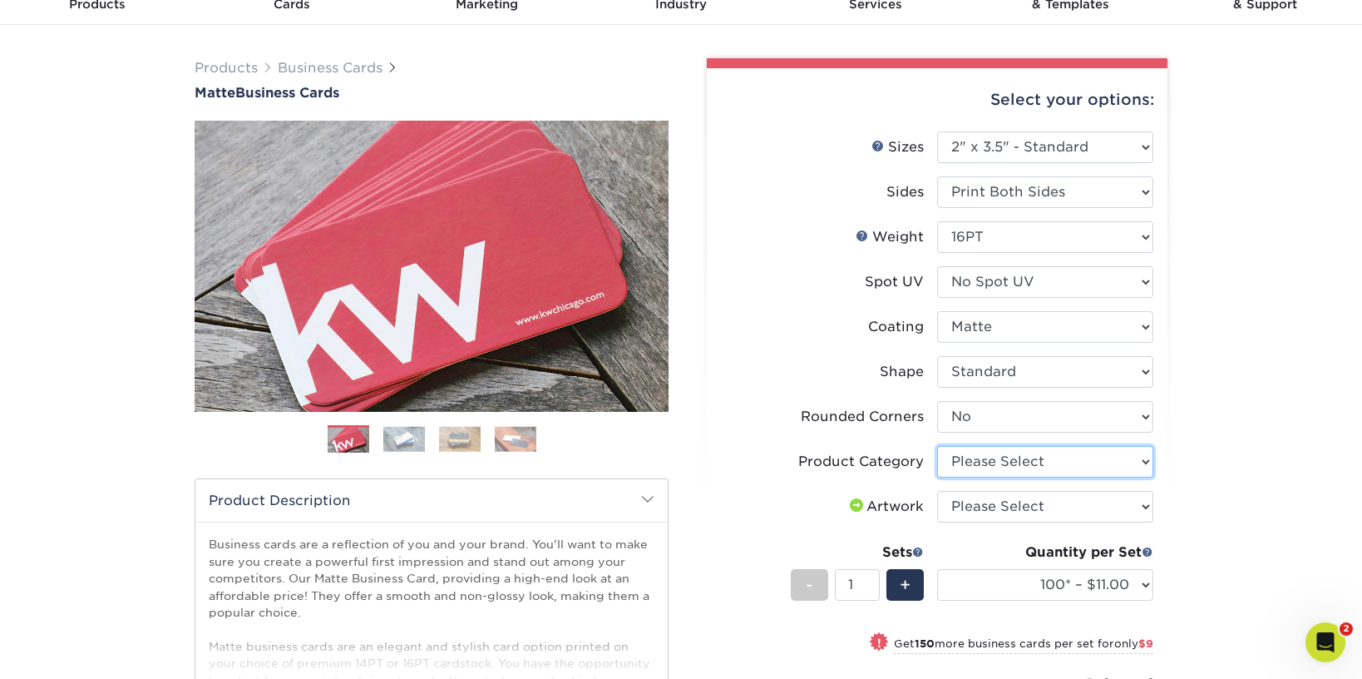
select select "3b5148f1-0588-4f88-a218-97bcfdce65c1"
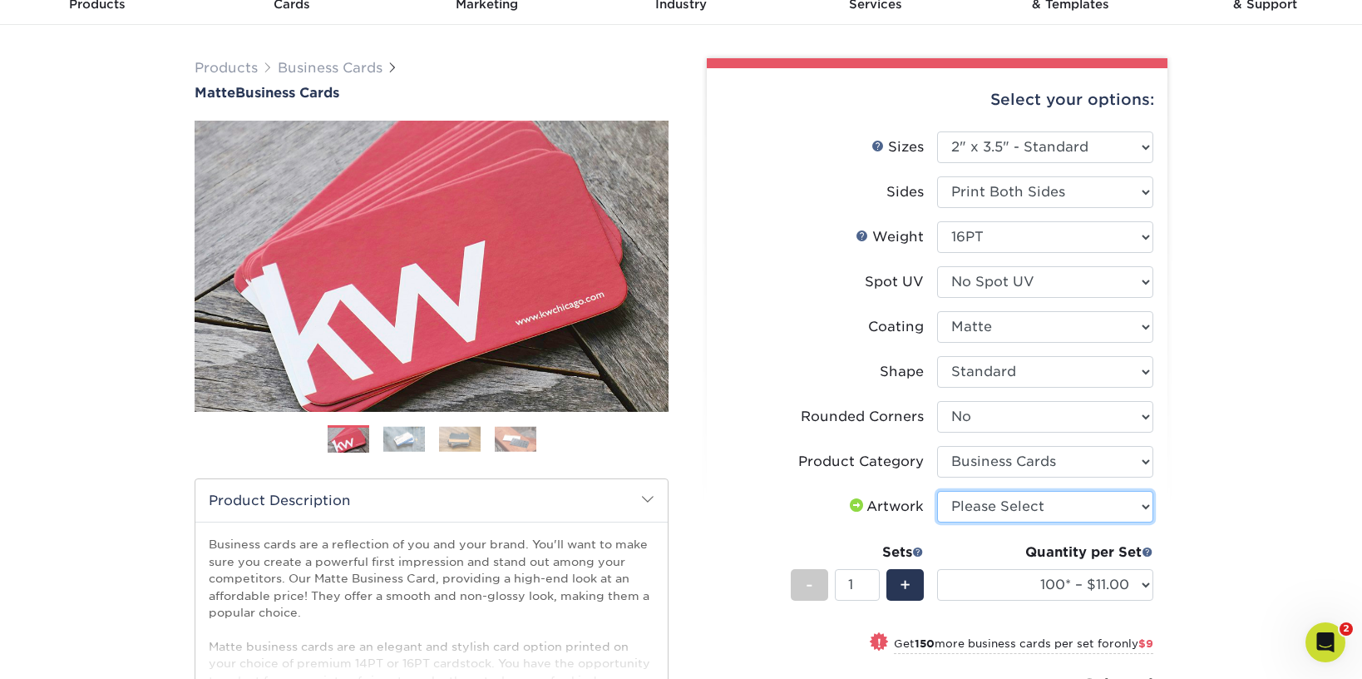
select select "upload"
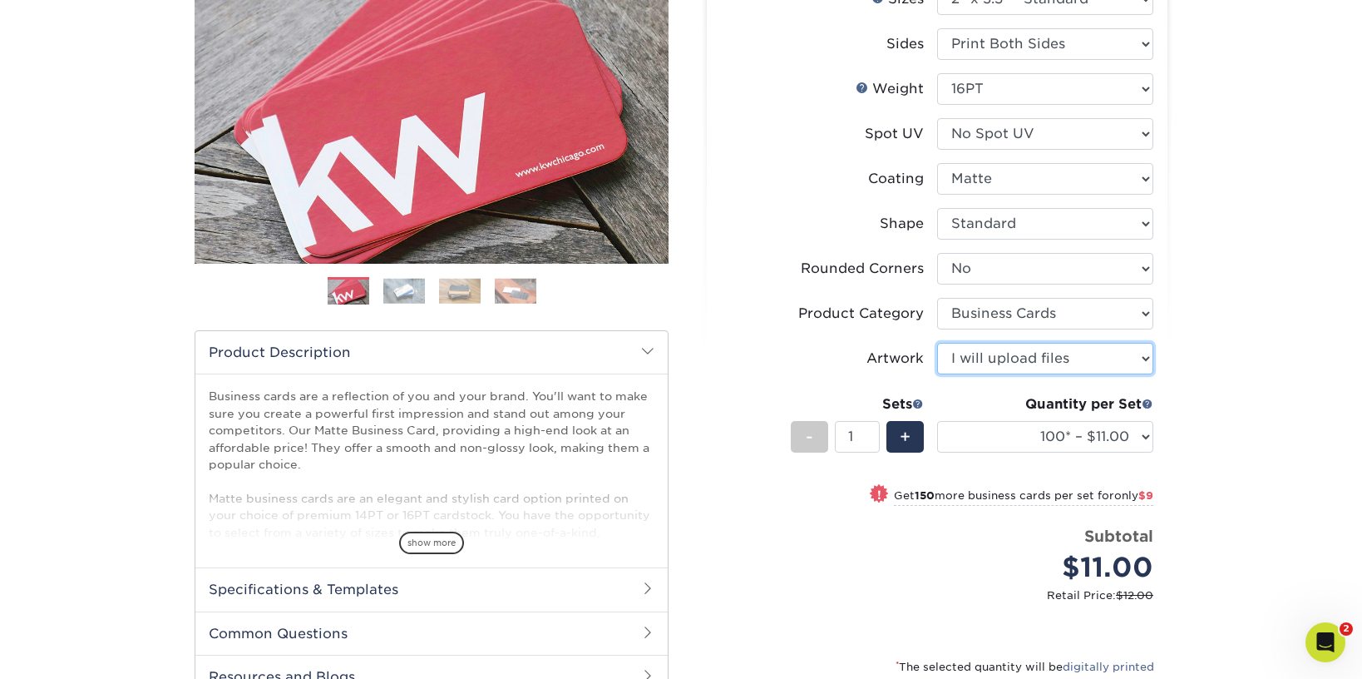
scroll to position [233, 0]
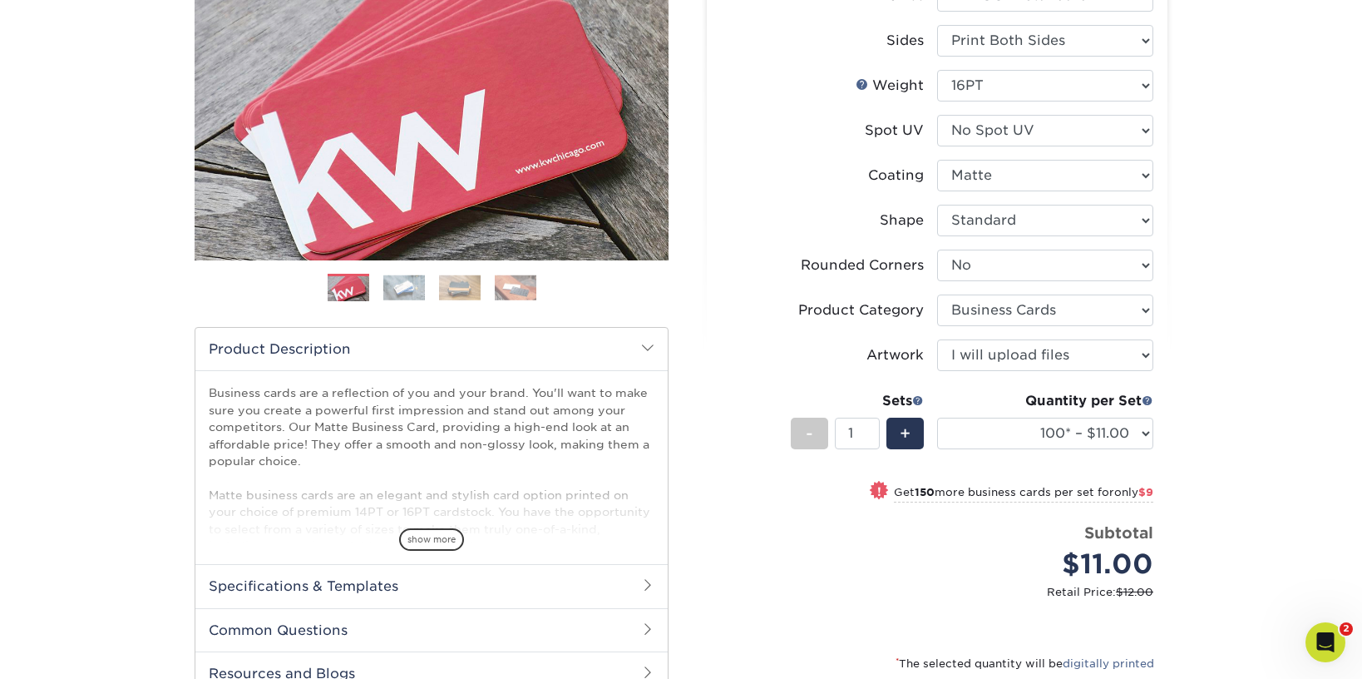
click at [820, 550] on div "Price per set $11.00" at bounding box center [829, 552] width 216 height 63
click at [872, 432] on input "1" at bounding box center [857, 433] width 44 height 32
click at [871, 428] on input "2" at bounding box center [857, 433] width 44 height 32
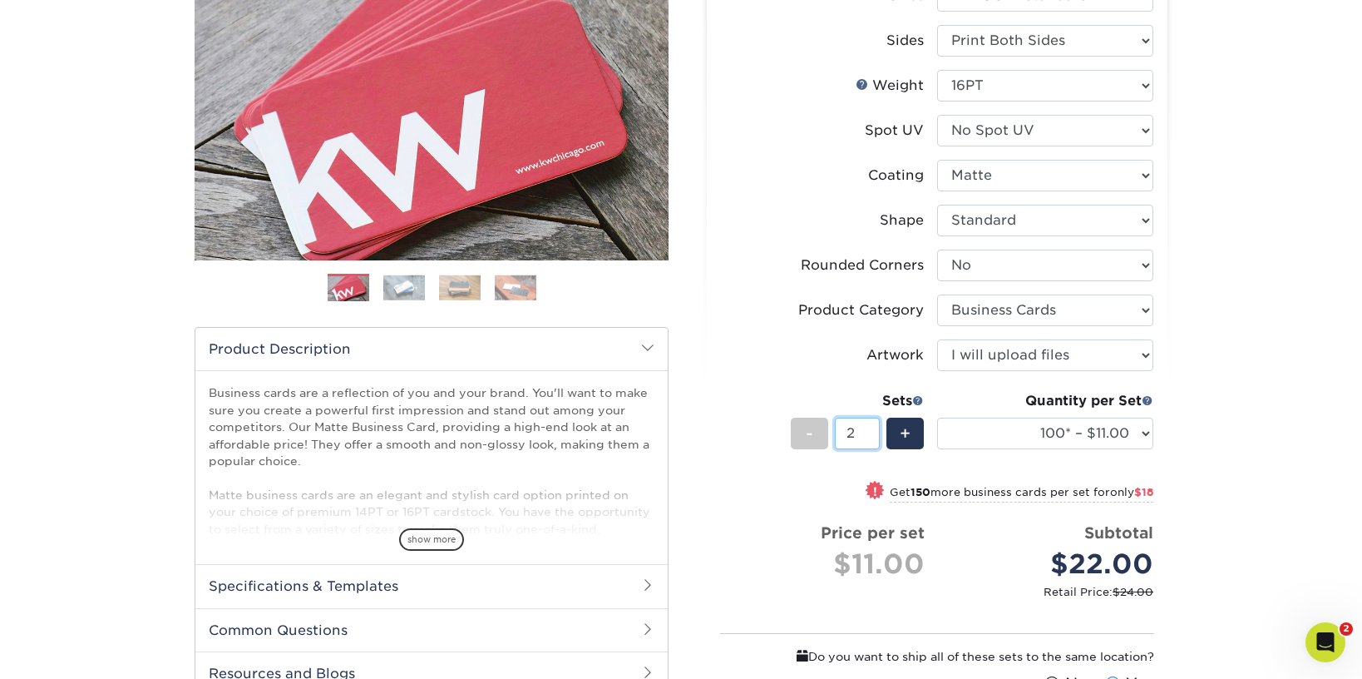
type input "3"
click at [871, 428] on input "3" at bounding box center [857, 433] width 44 height 32
click at [1040, 482] on div "! Get 150 more business cards per set for only $27" at bounding box center [1008, 492] width 292 height 20
select select "250* – $20.00"
click at [873, 434] on input "2" at bounding box center [857, 433] width 44 height 32
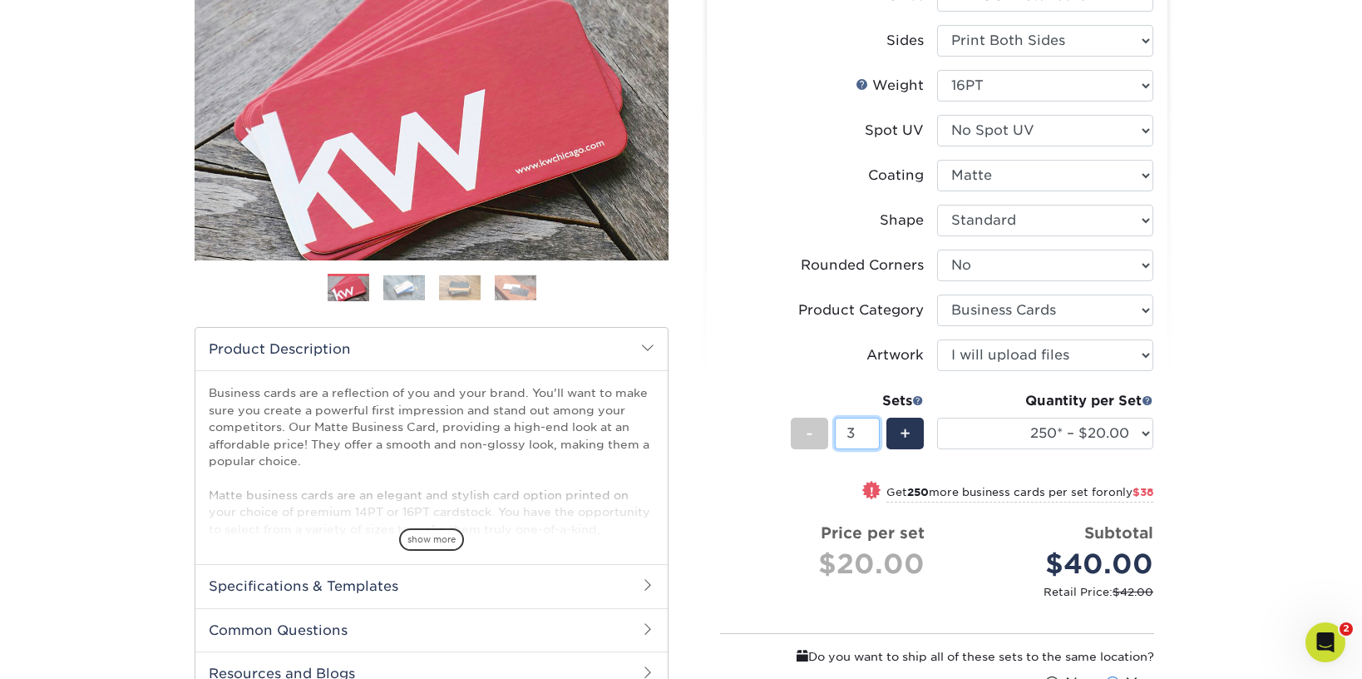
click at [871, 427] on input "3" at bounding box center [857, 433] width 44 height 32
click at [983, 464] on div "Quantity per Set 100* – $11.00 250* – $20.00 500 – $39.00 1000 – $49.00 2500 – …" at bounding box center [1045, 429] width 216 height 77
click at [859, 457] on div "Sets - 3 +" at bounding box center [857, 429] width 133 height 77
click at [872, 437] on input "2" at bounding box center [857, 433] width 44 height 32
type input "1"
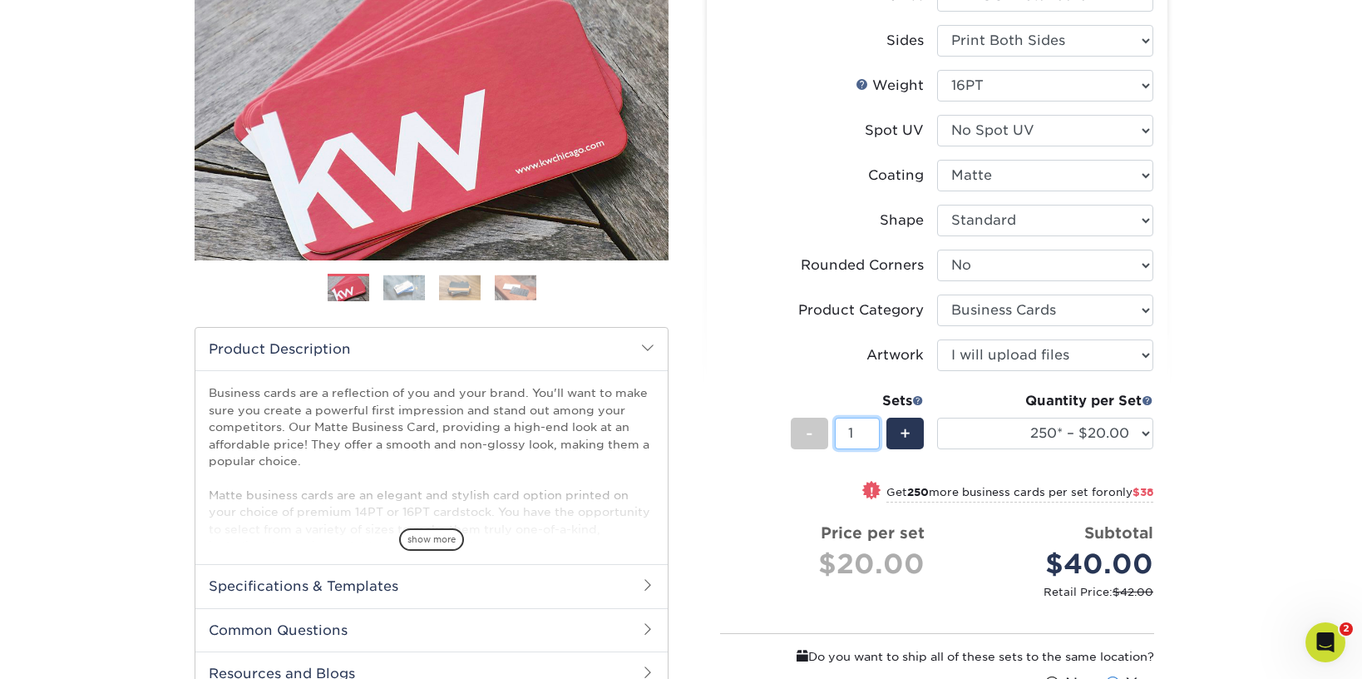
click at [872, 437] on input "1" at bounding box center [857, 433] width 44 height 32
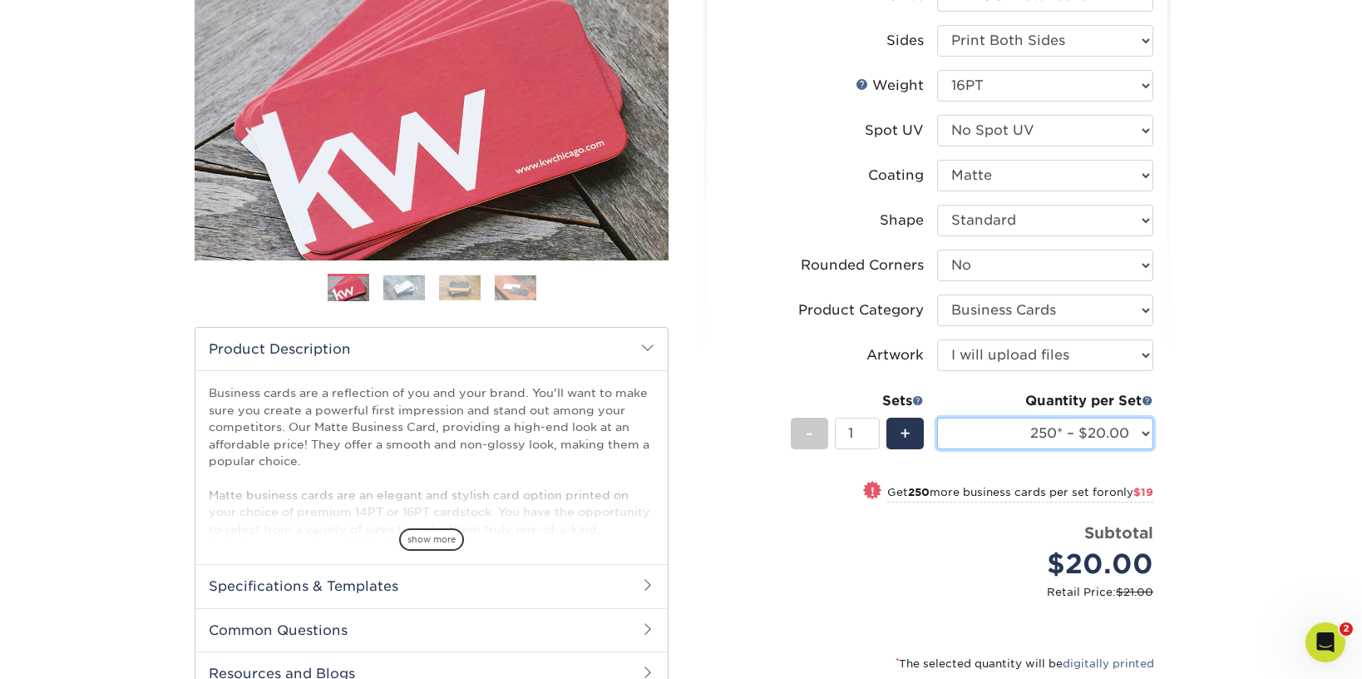
select select "500 – $39.00"
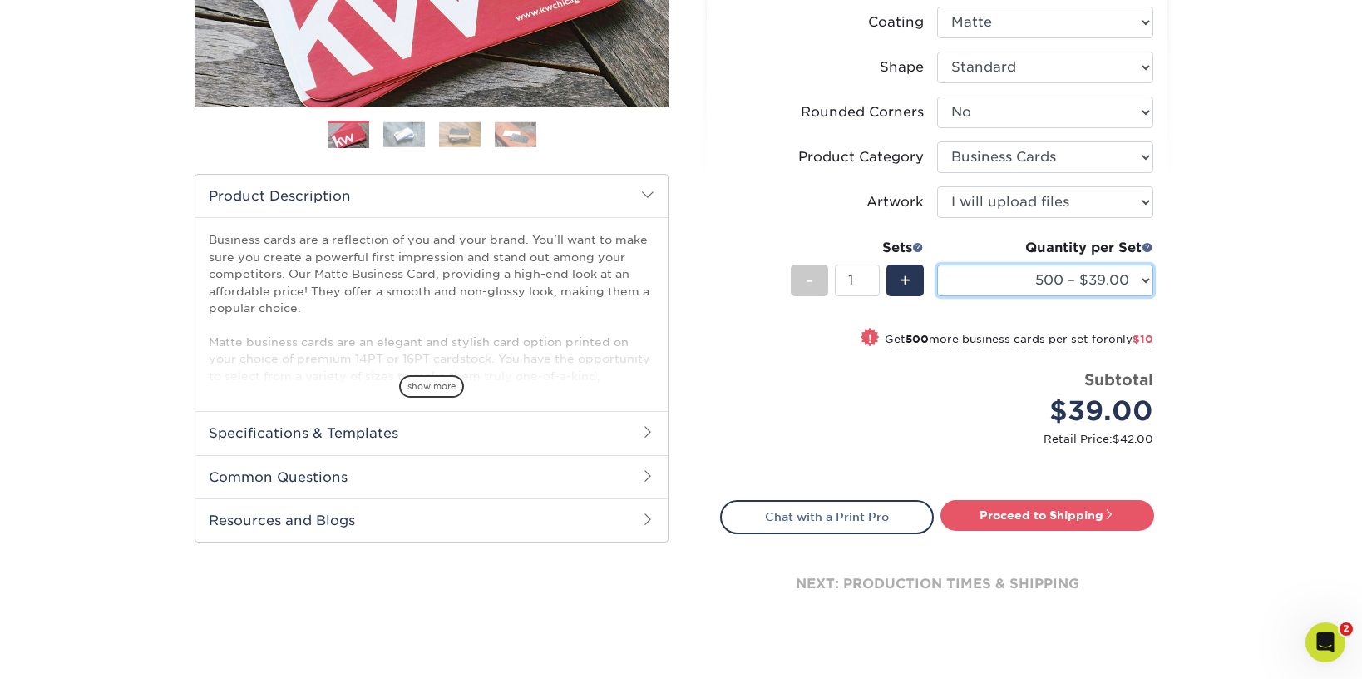
scroll to position [404, 0]
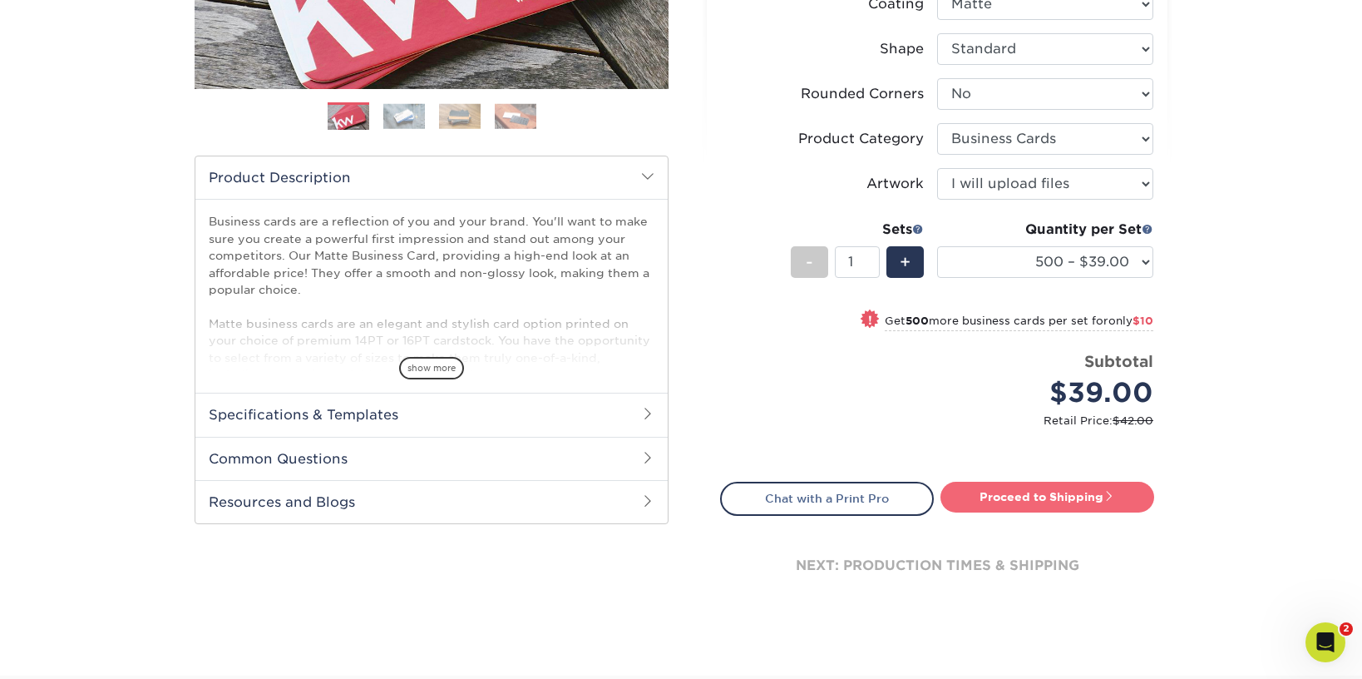
click at [1059, 498] on link "Proceed to Shipping" at bounding box center [1048, 497] width 214 height 30
type input "Set 1"
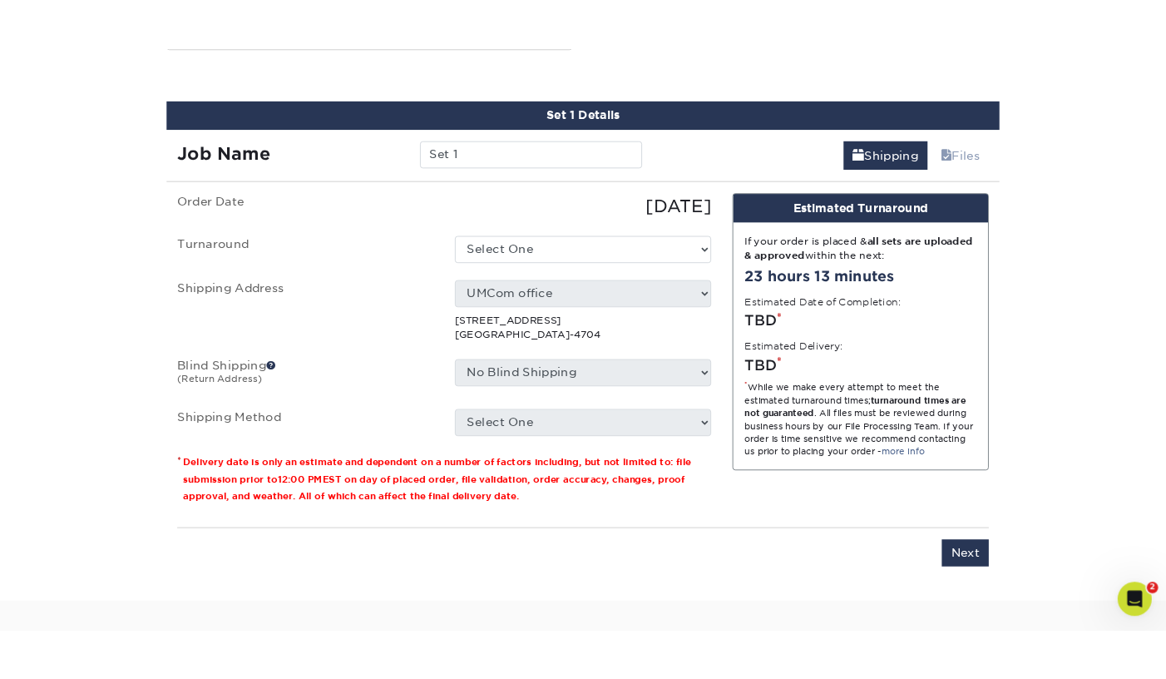
scroll to position [930, 0]
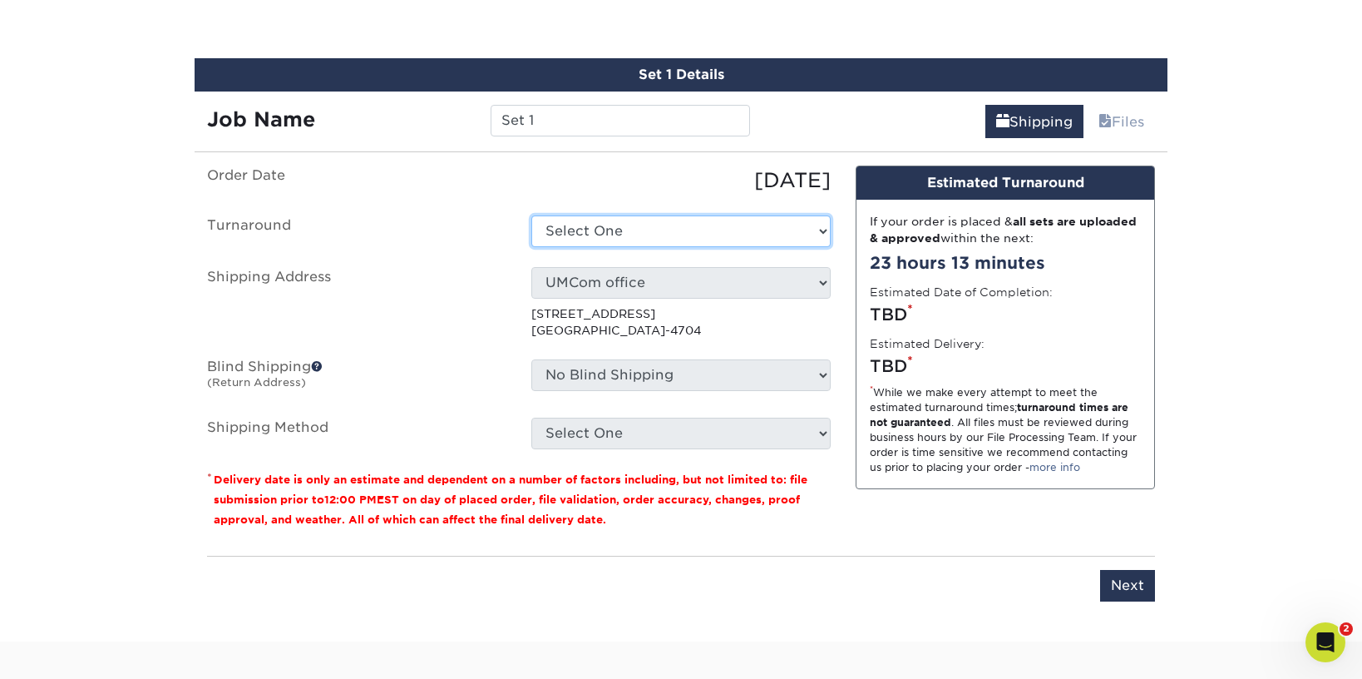
select select "537feecc-bbf3-4c5a-82cb-a8dbf54f53c4"
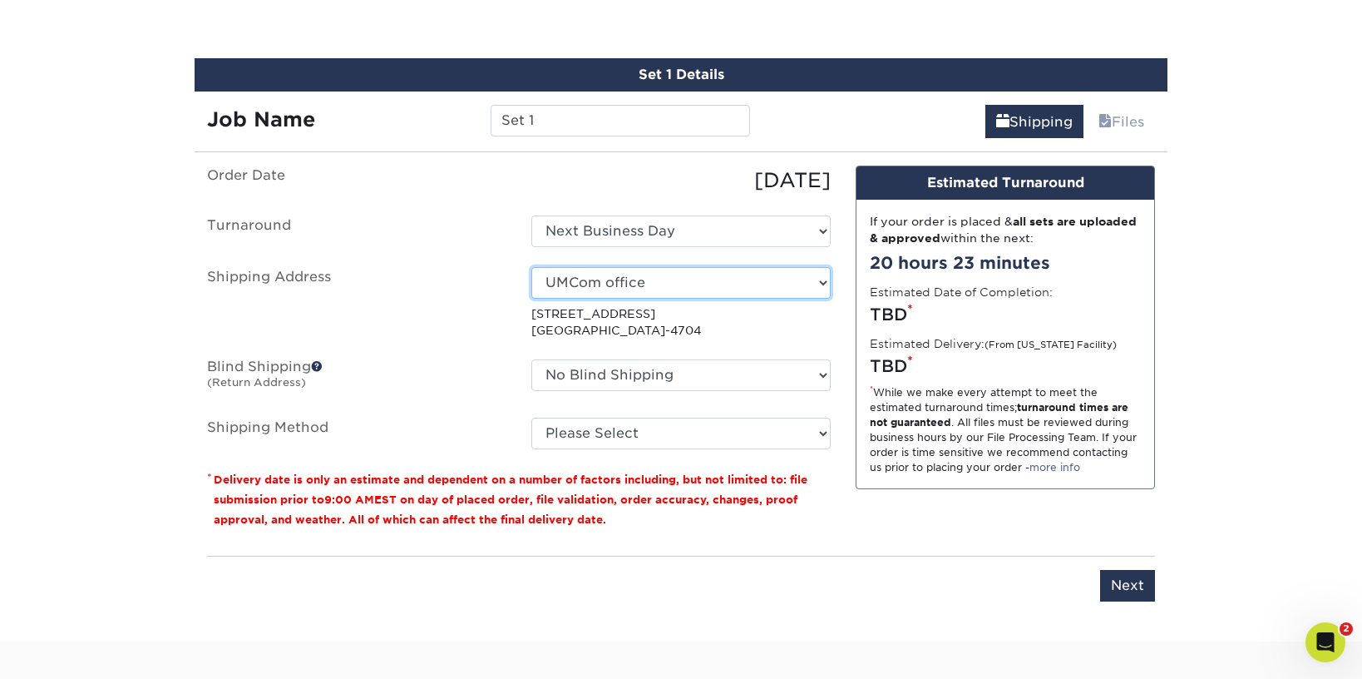
select select "280496"
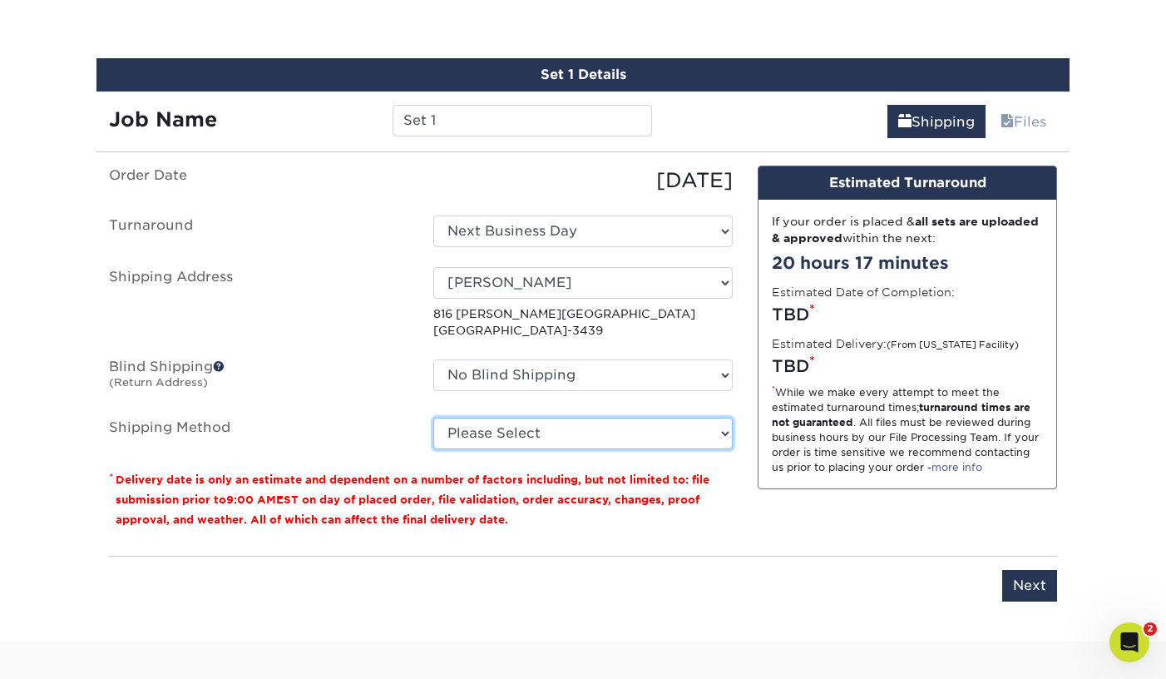
select select "13"
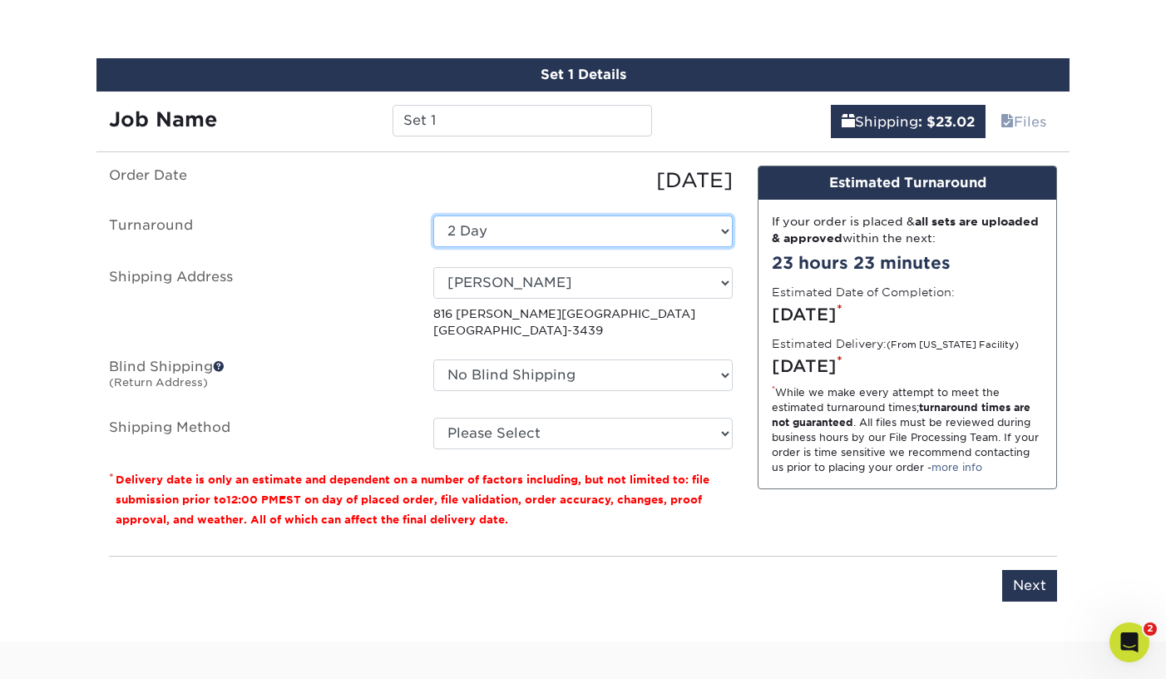
select select "537feecc-bbf3-4c5a-82cb-a8dbf54f53c4"
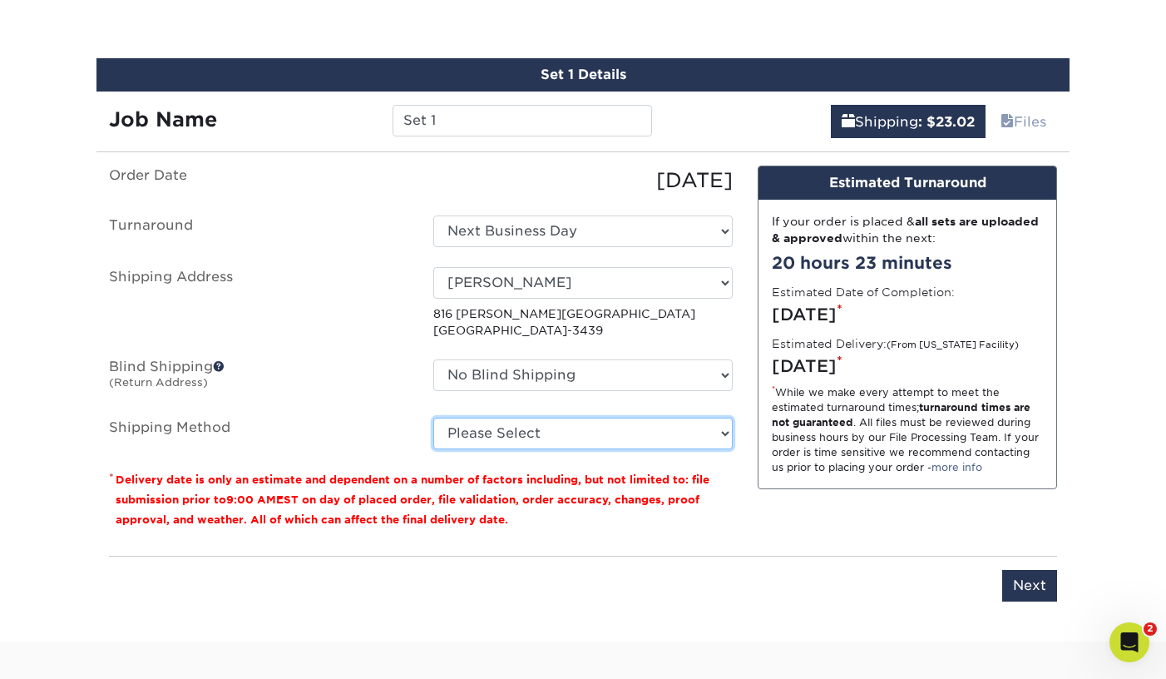
select select "13"
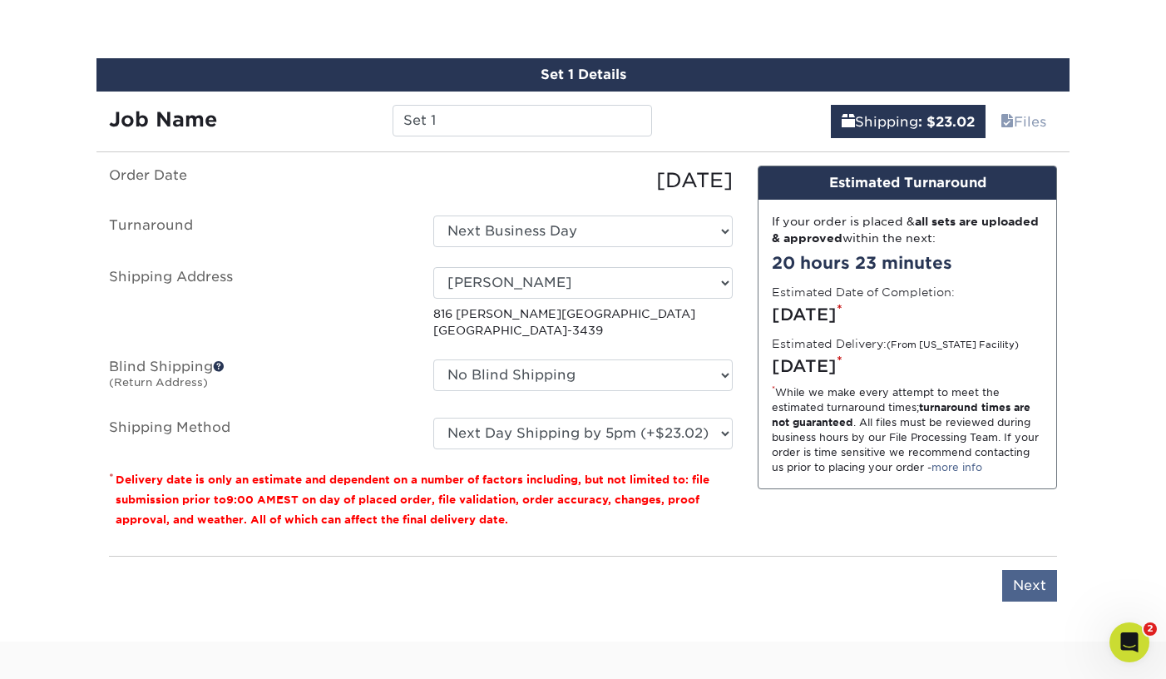
click at [1035, 584] on input "Next" at bounding box center [1029, 586] width 55 height 32
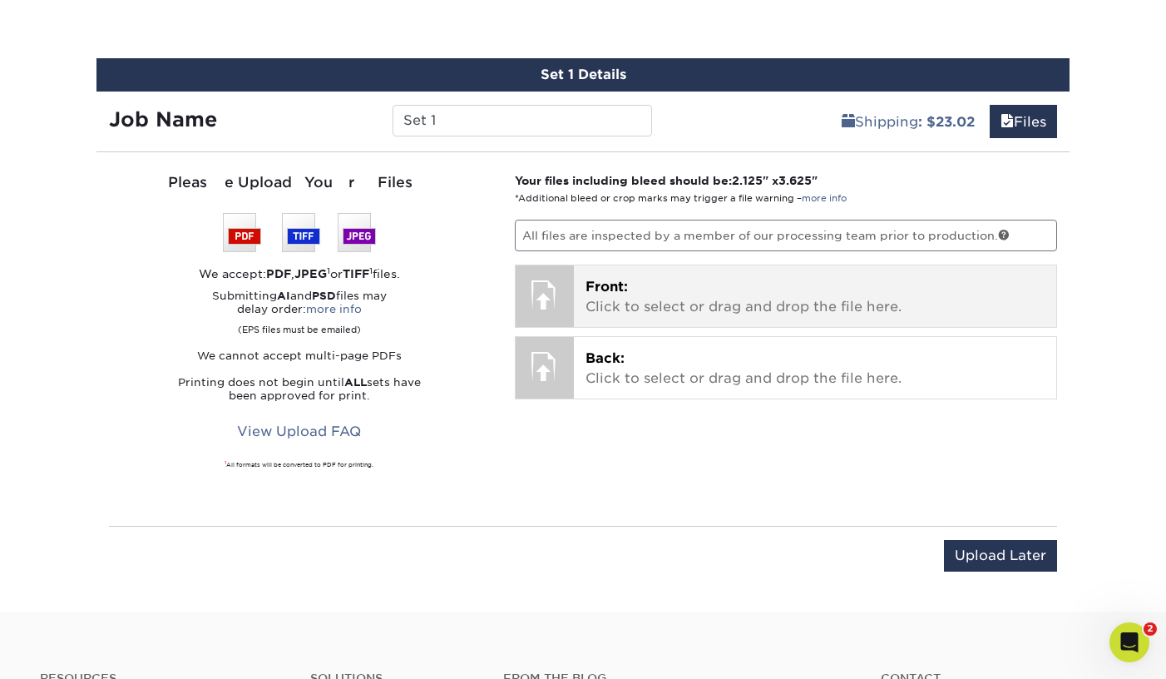
click at [697, 299] on p "Front: Click to select or drag and drop the file here." at bounding box center [815, 297] width 460 height 40
click at [701, 304] on p "Front: Click to select or drag and drop the file here." at bounding box center [815, 297] width 460 height 40
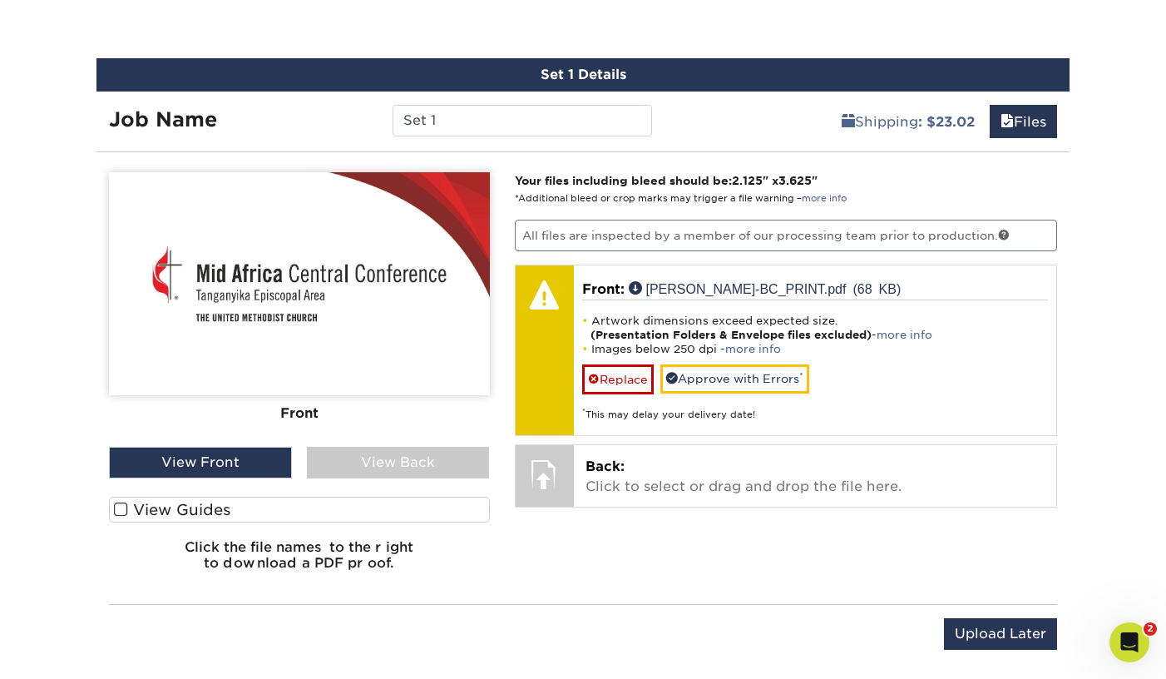
click at [121, 506] on span at bounding box center [121, 509] width 14 height 16
click at [0, 0] on input "View Guides" at bounding box center [0, 0] width 0 height 0
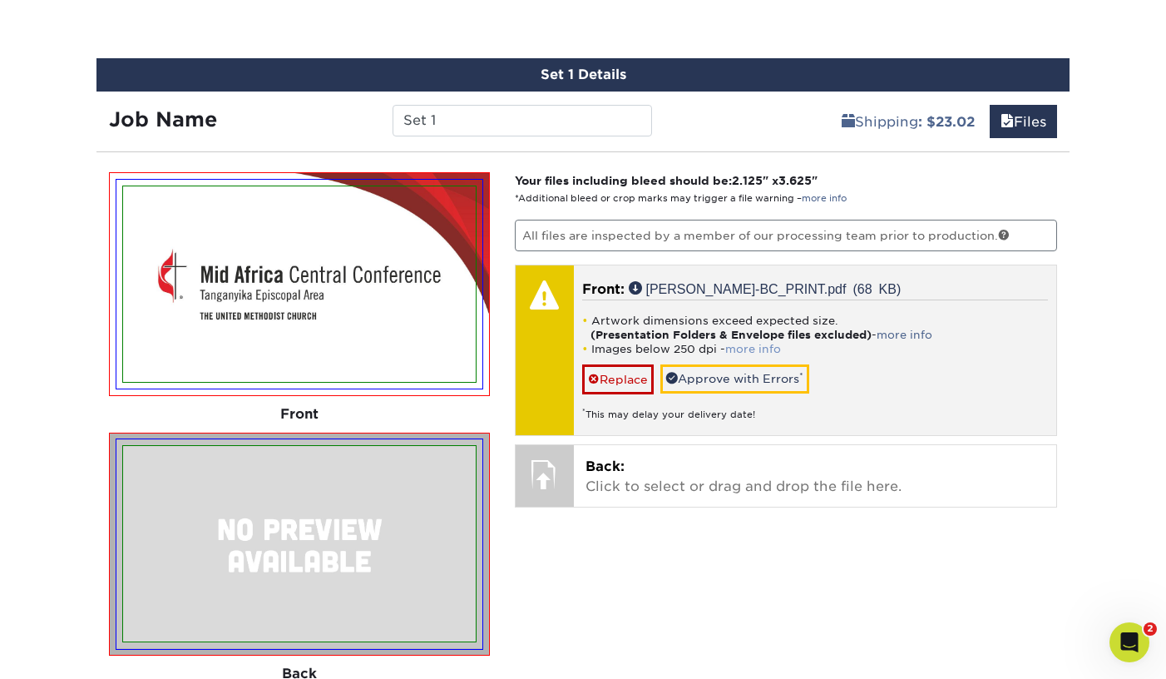
click at [772, 347] on link "more info" at bounding box center [753, 349] width 56 height 12
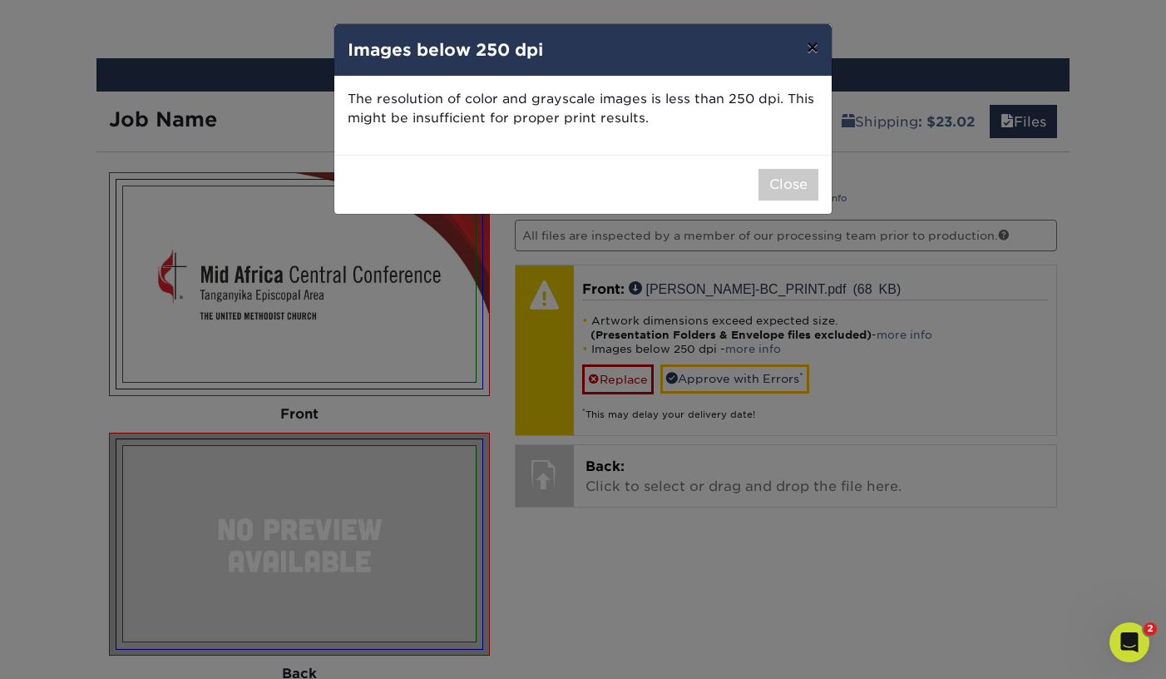
click at [813, 39] on button "×" at bounding box center [812, 47] width 38 height 47
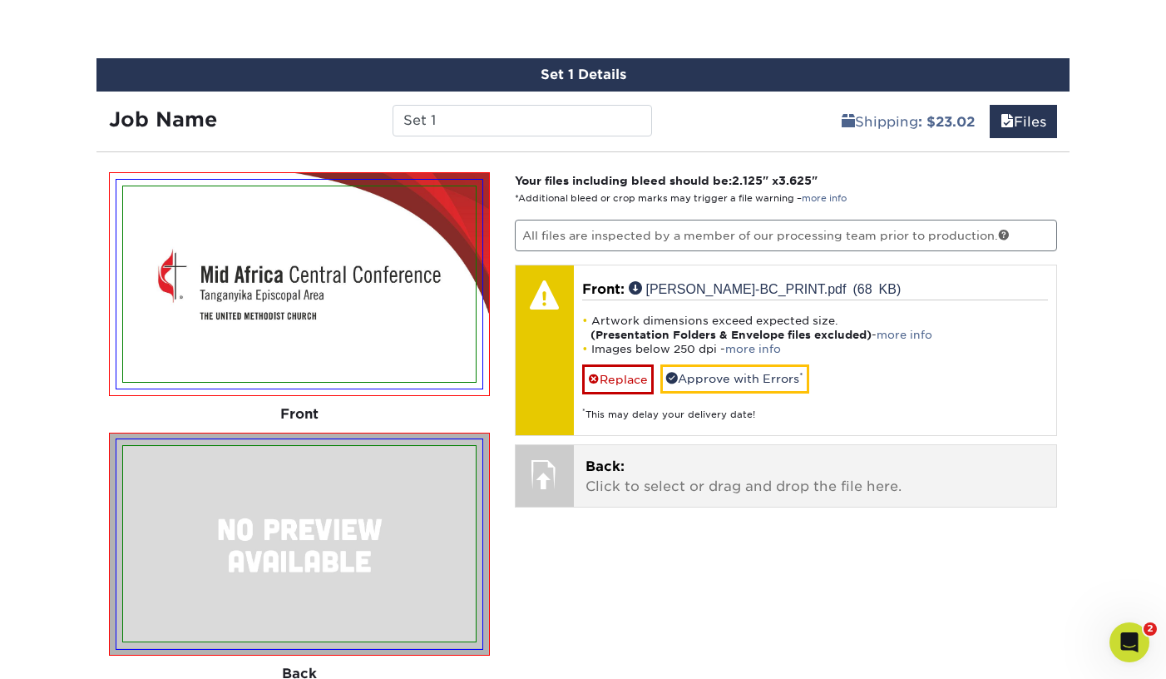
click at [704, 486] on p "Back: Click to select or drag and drop the file here." at bounding box center [815, 477] width 460 height 40
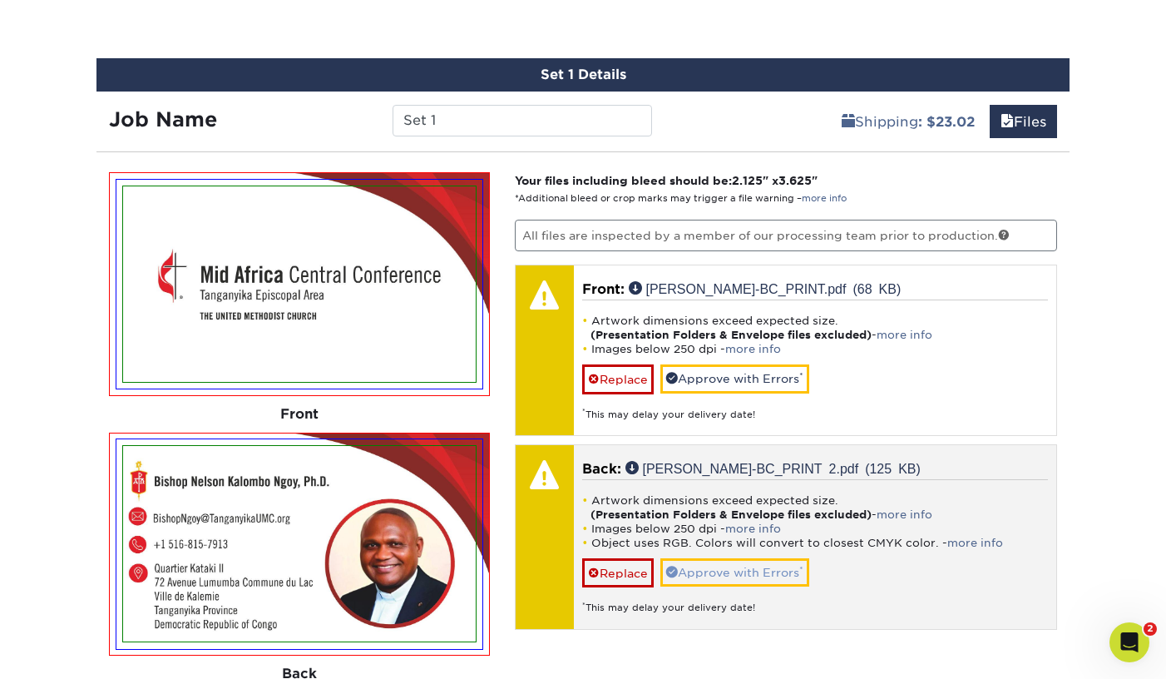
click at [690, 572] on link "Approve with Errors *" at bounding box center [734, 572] width 149 height 28
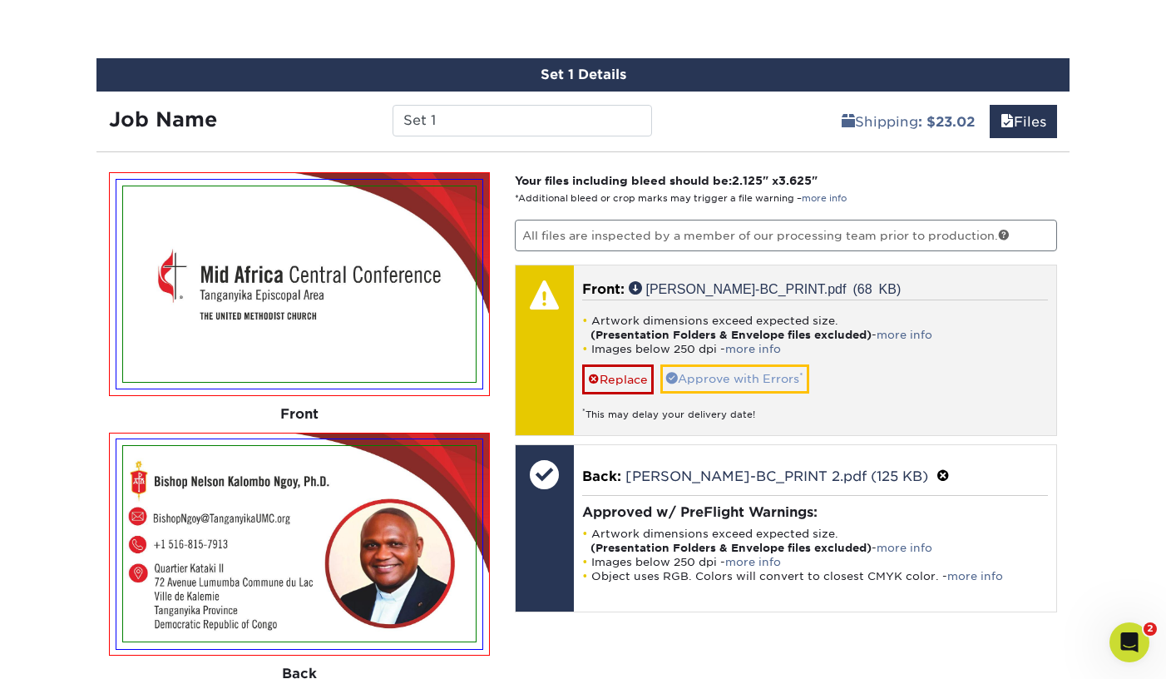
click at [673, 373] on span at bounding box center [672, 378] width 12 height 12
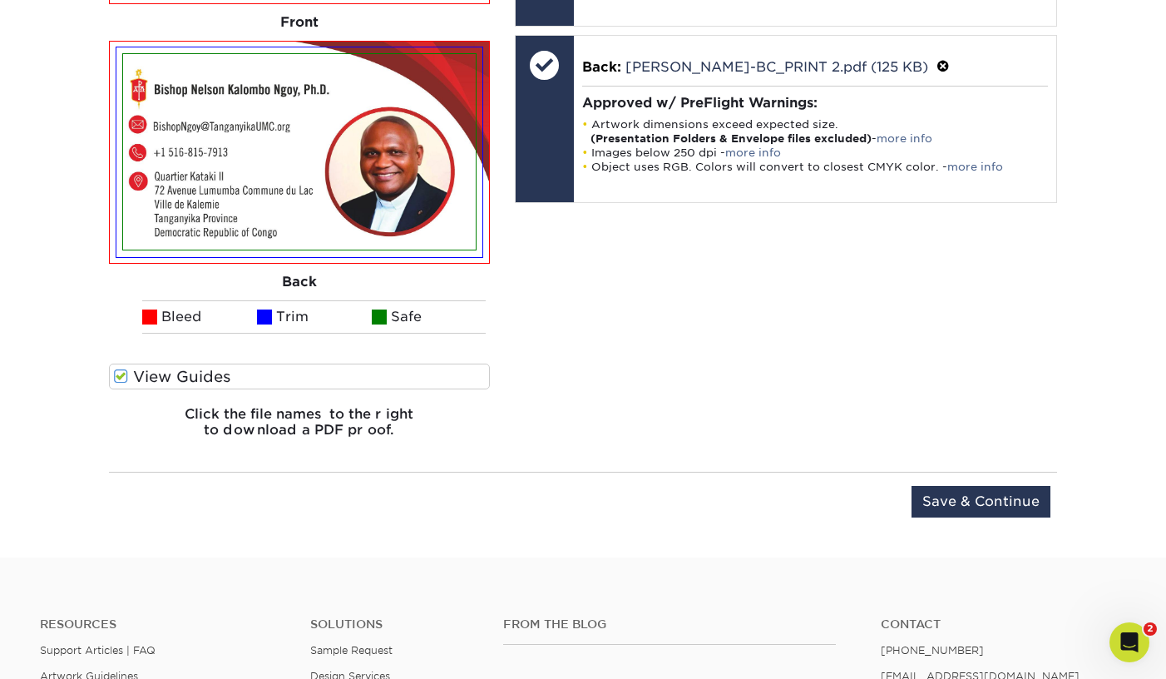
scroll to position [1323, 0]
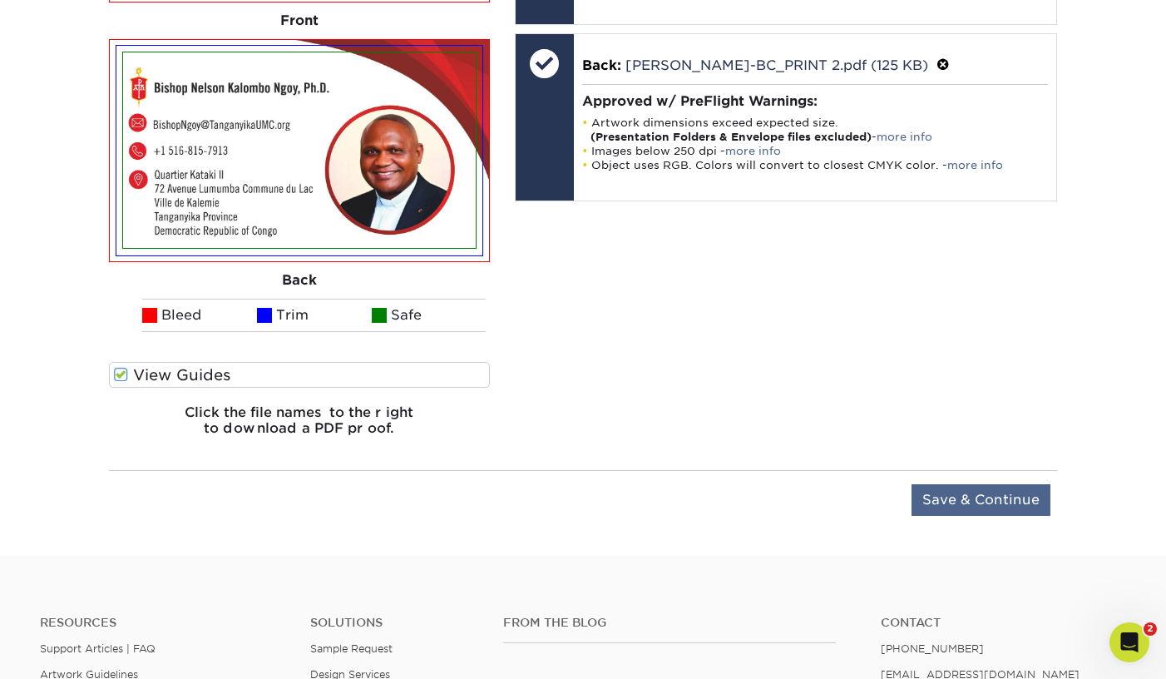
click at [982, 499] on input "Save & Continue" at bounding box center [980, 500] width 139 height 32
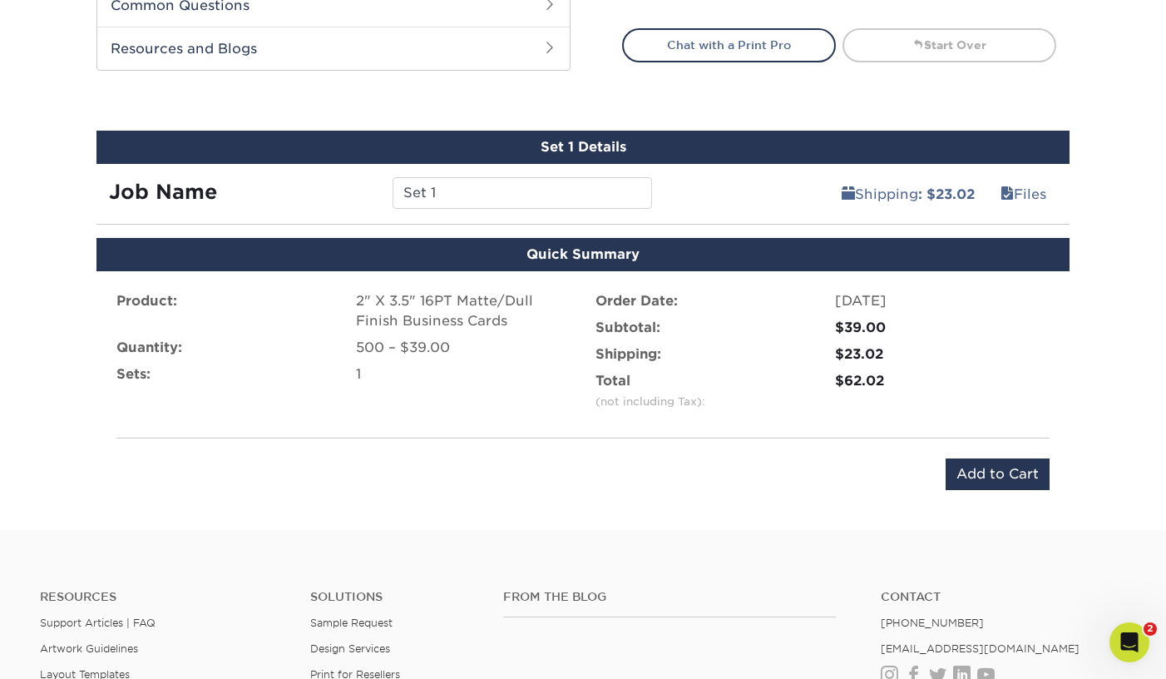
scroll to position [859, 0]
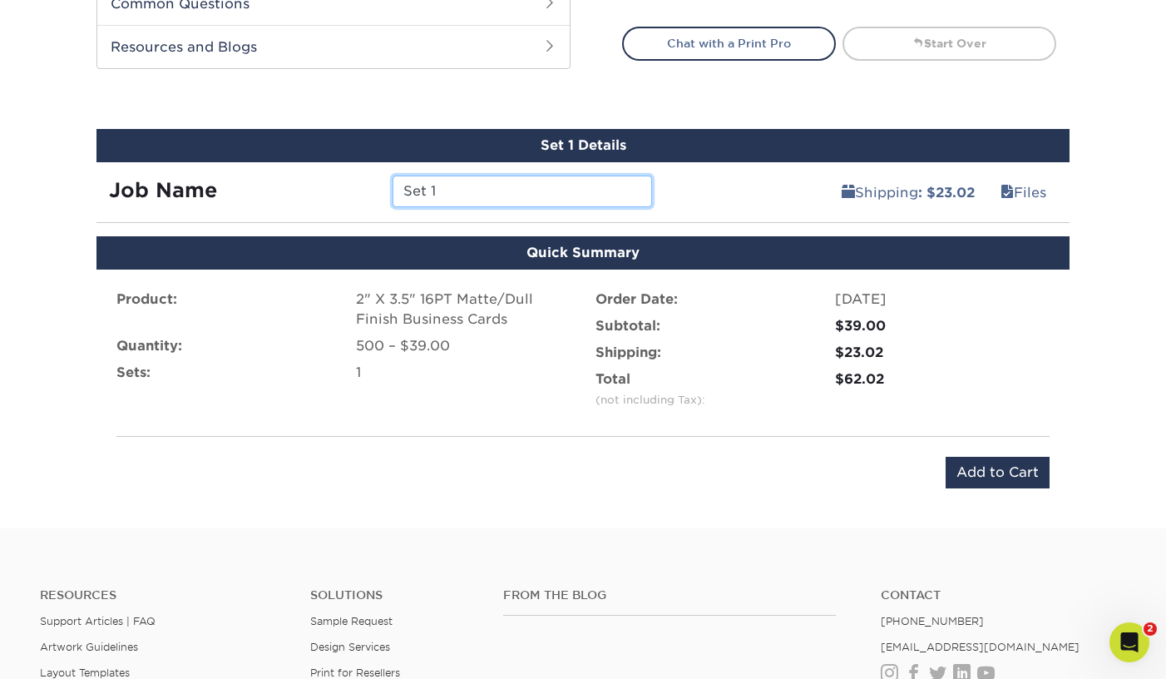
click at [530, 200] on input "Set 1" at bounding box center [522, 191] width 259 height 32
type input "S"
type input "Bishop Ngoy BC"
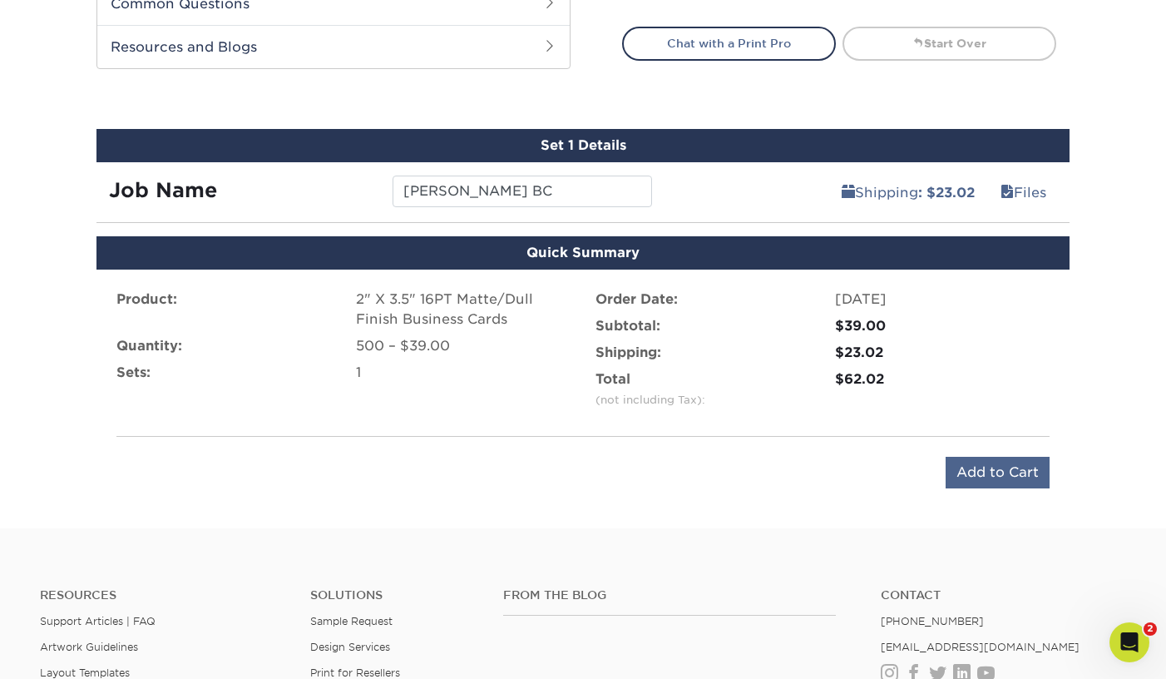
click at [1000, 474] on input "Add to Cart" at bounding box center [998, 473] width 104 height 32
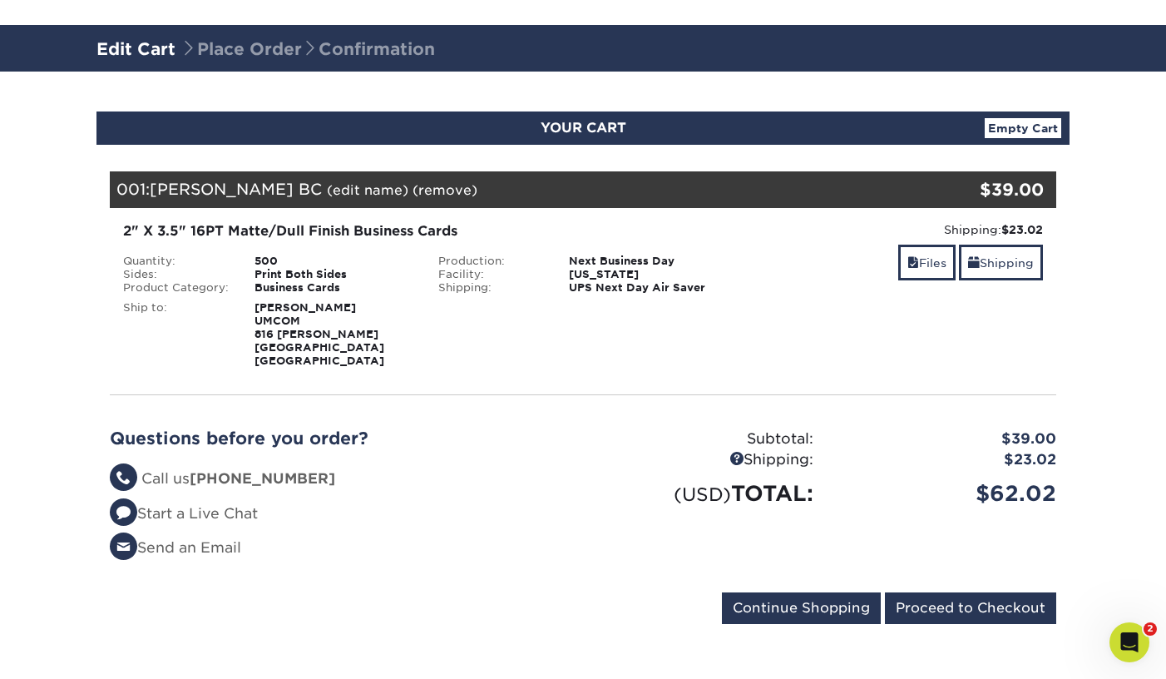
scroll to position [113, 0]
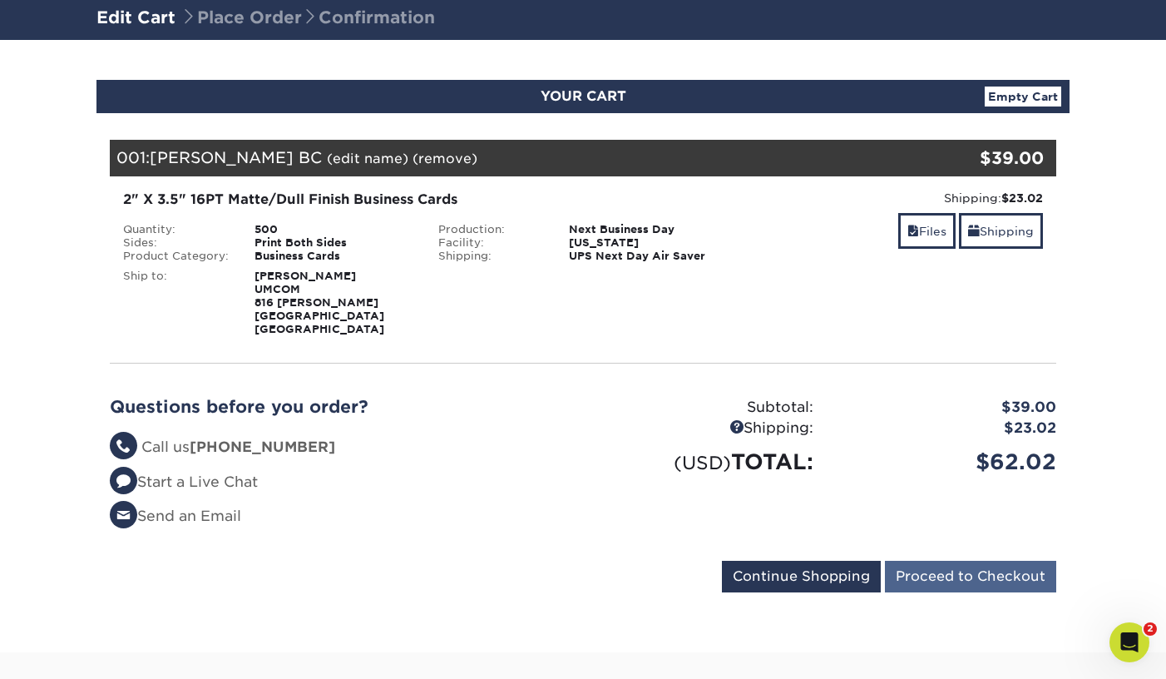
click at [978, 561] on input "Proceed to Checkout" at bounding box center [970, 577] width 171 height 32
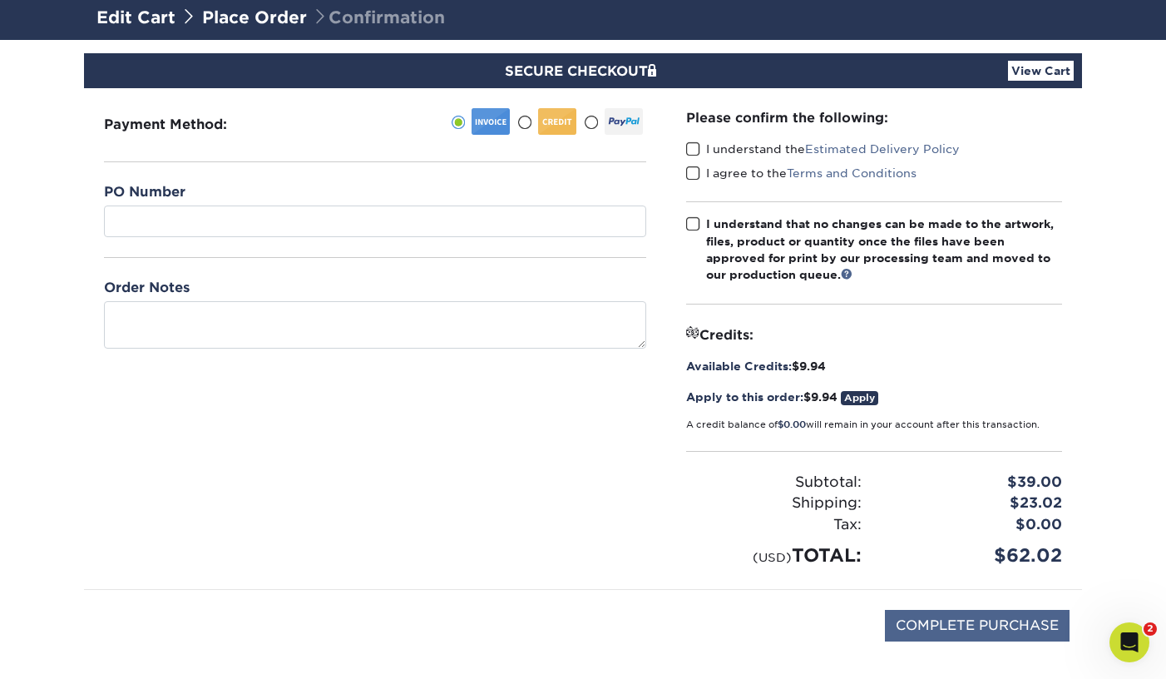
scroll to position [105, 0]
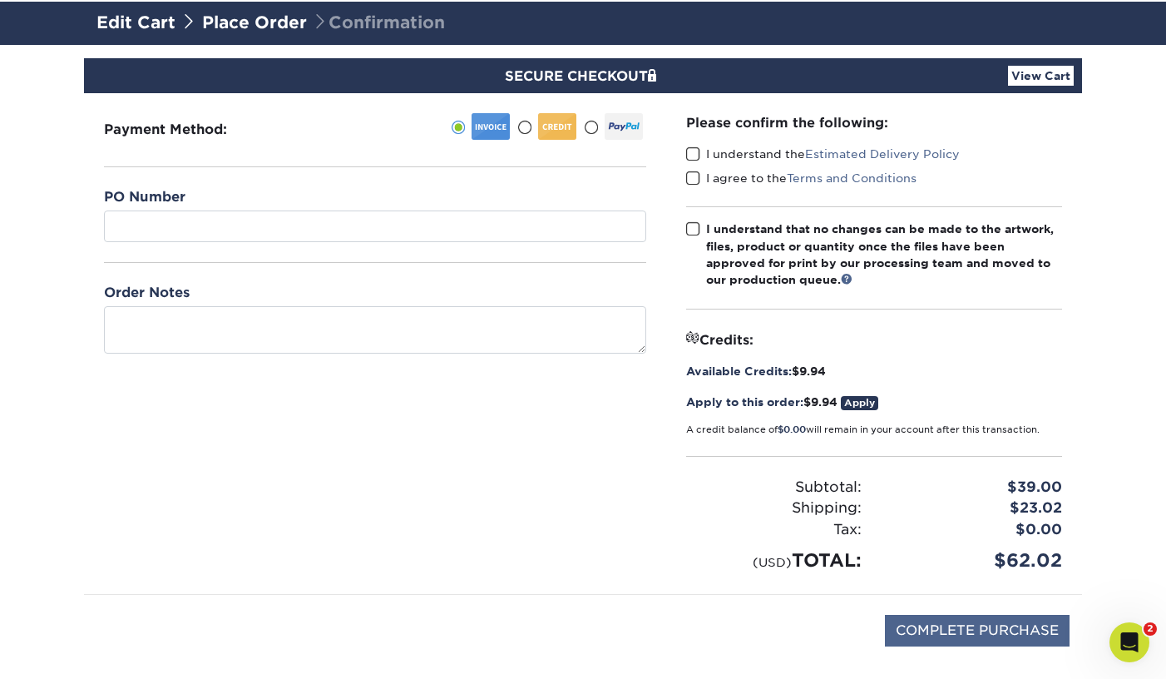
click at [1039, 627] on input "COMPLETE PURCHASE" at bounding box center [977, 631] width 185 height 32
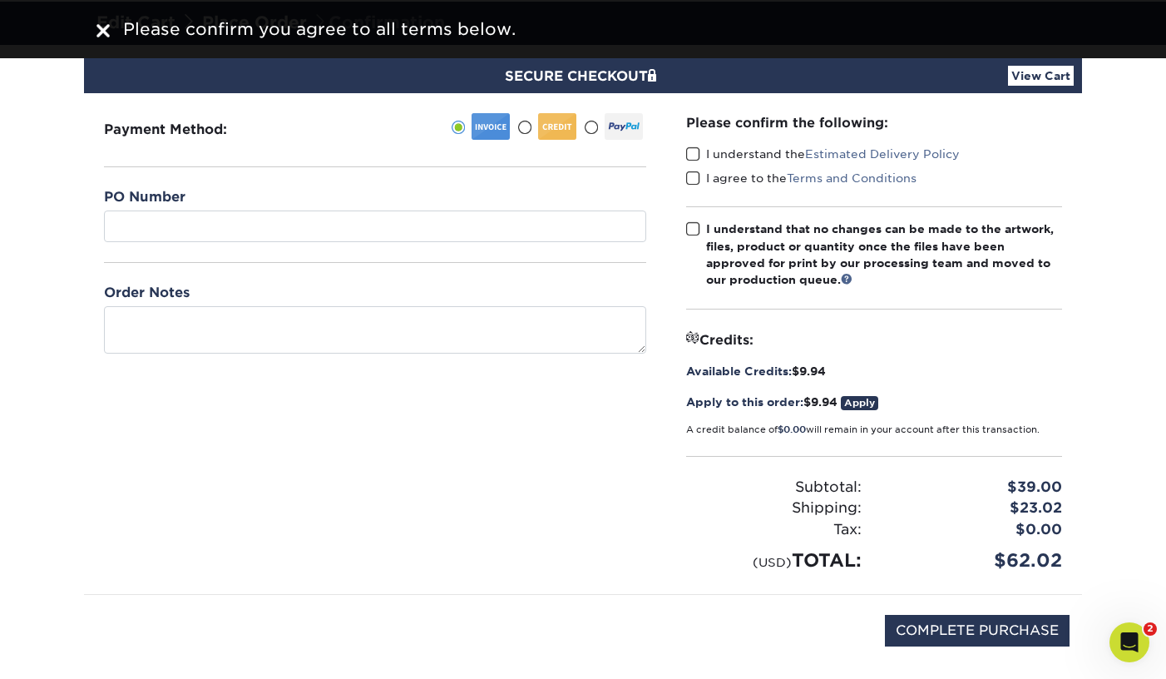
click at [318, 36] on span "Please confirm you agree to all terms below." at bounding box center [319, 29] width 393 height 20
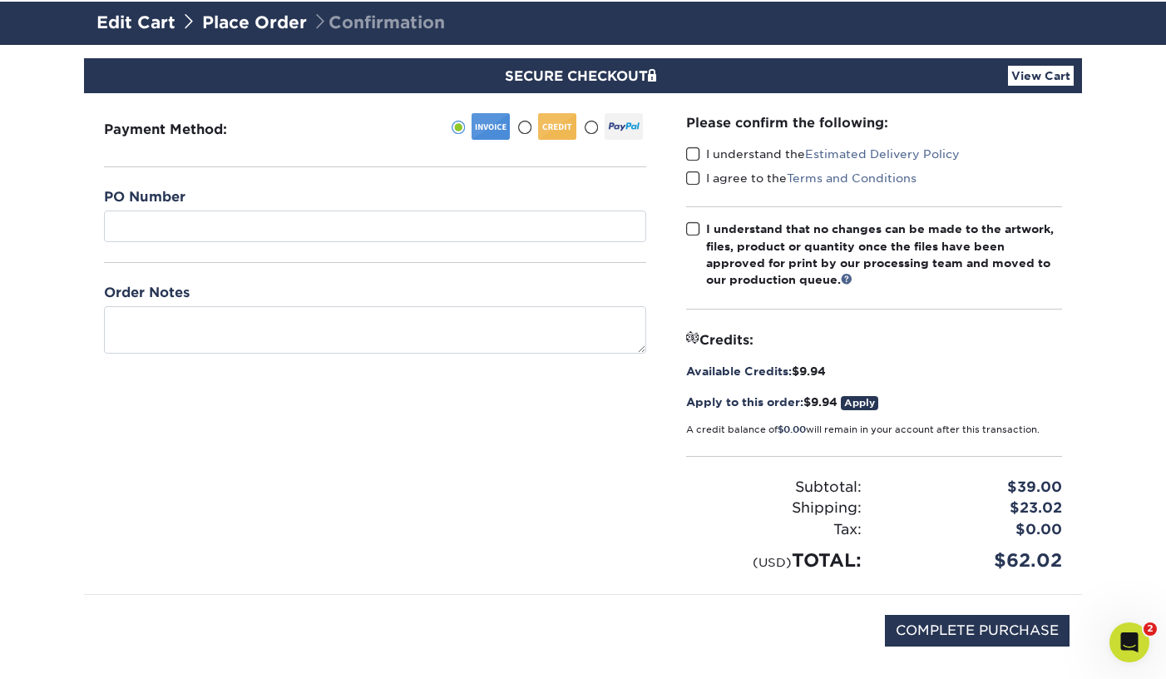
click at [689, 155] on span at bounding box center [693, 154] width 14 height 16
click at [0, 0] on input "I understand the Estimated Delivery Policy" at bounding box center [0, 0] width 0 height 0
click at [697, 177] on span at bounding box center [693, 178] width 14 height 16
click at [0, 0] on input "I agree to the Terms and Conditions" at bounding box center [0, 0] width 0 height 0
click at [694, 220] on label "I understand that no changes can be made to the artwork, files, product or quan…" at bounding box center [874, 254] width 376 height 68
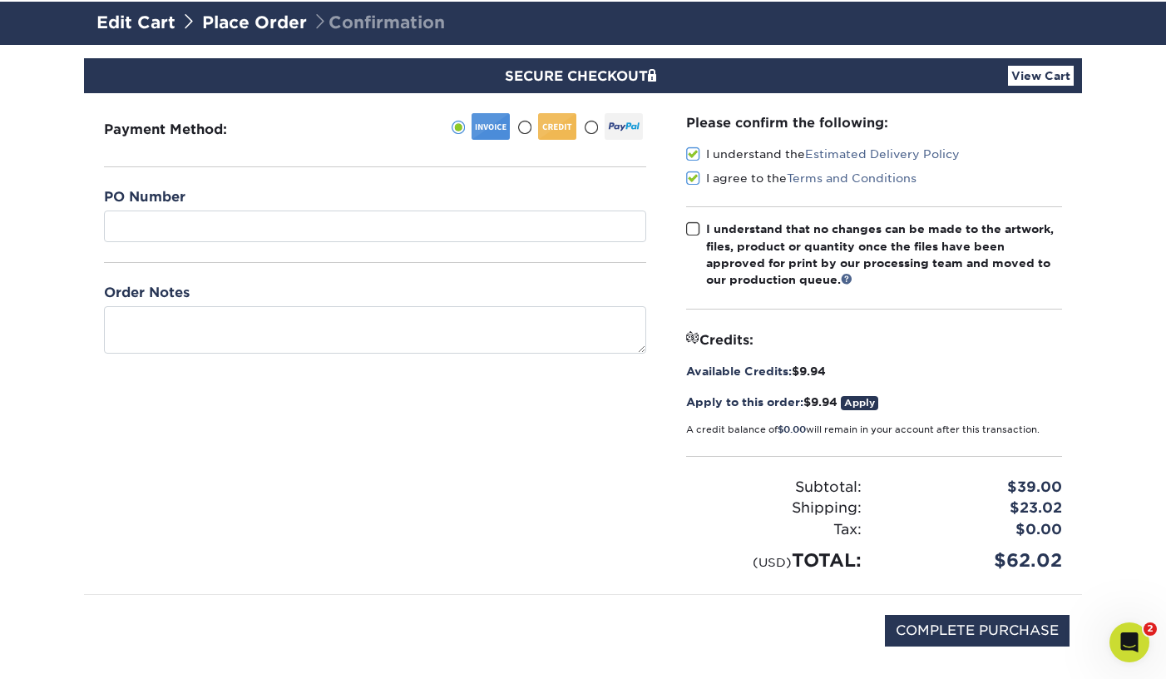
click at [0, 0] on input "I understand that no changes can be made to the artwork, files, product or quan…" at bounding box center [0, 0] width 0 height 0
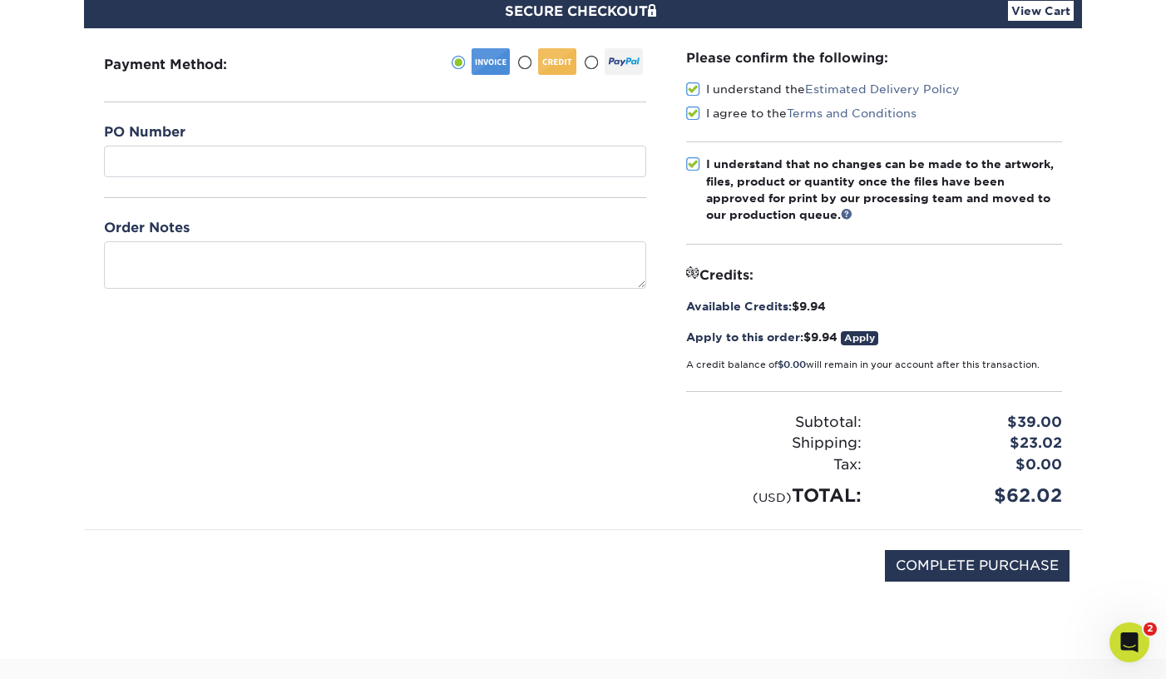
scroll to position [163, 0]
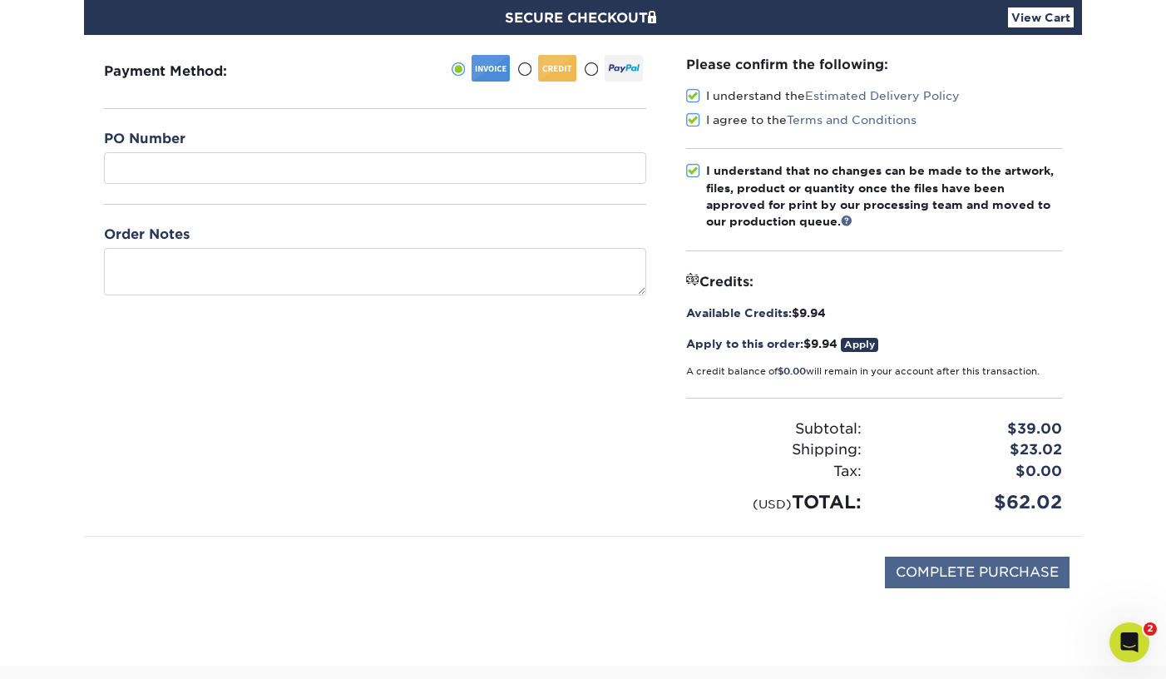
click at [966, 564] on input "COMPLETE PURCHASE" at bounding box center [977, 572] width 185 height 32
type input "PROCESSING, PLEASE WAIT..."
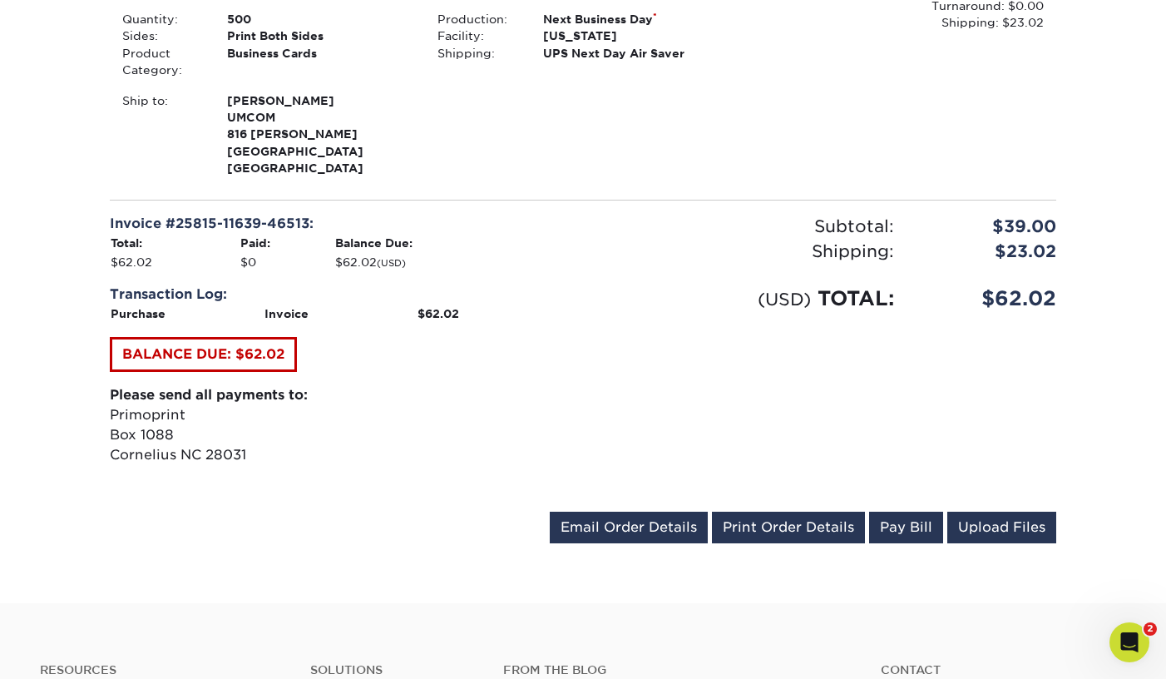
scroll to position [515, 0]
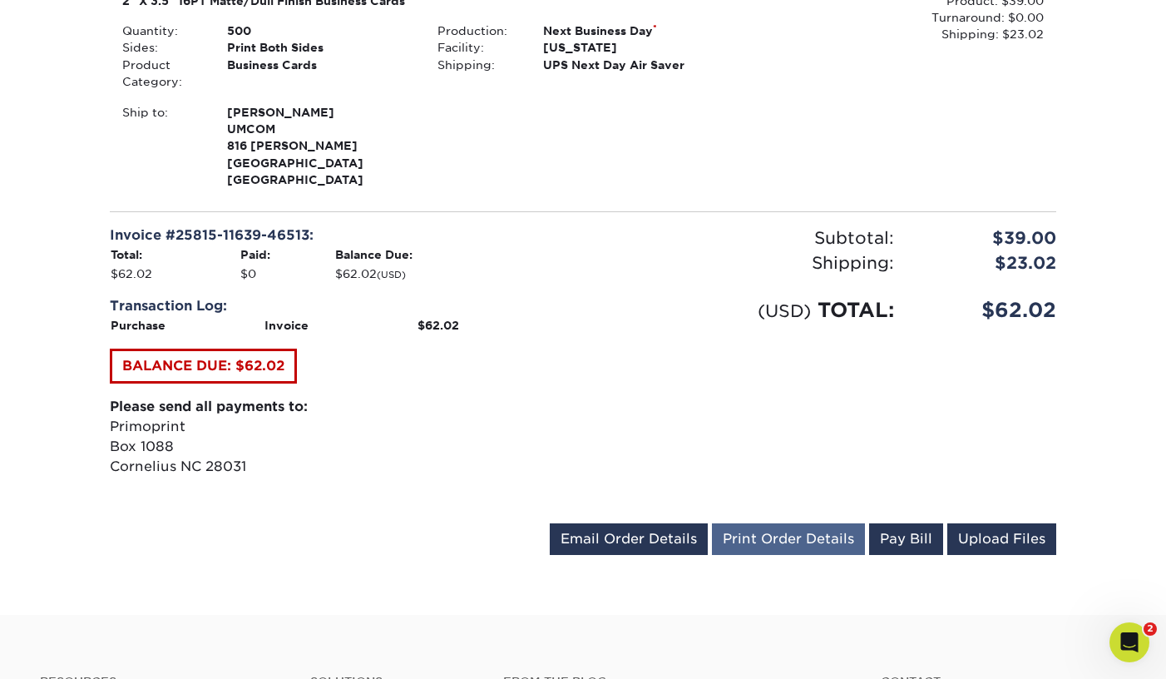
click at [808, 523] on link "Print Order Details" at bounding box center [788, 539] width 153 height 32
